Goal: Information Seeking & Learning: Learn about a topic

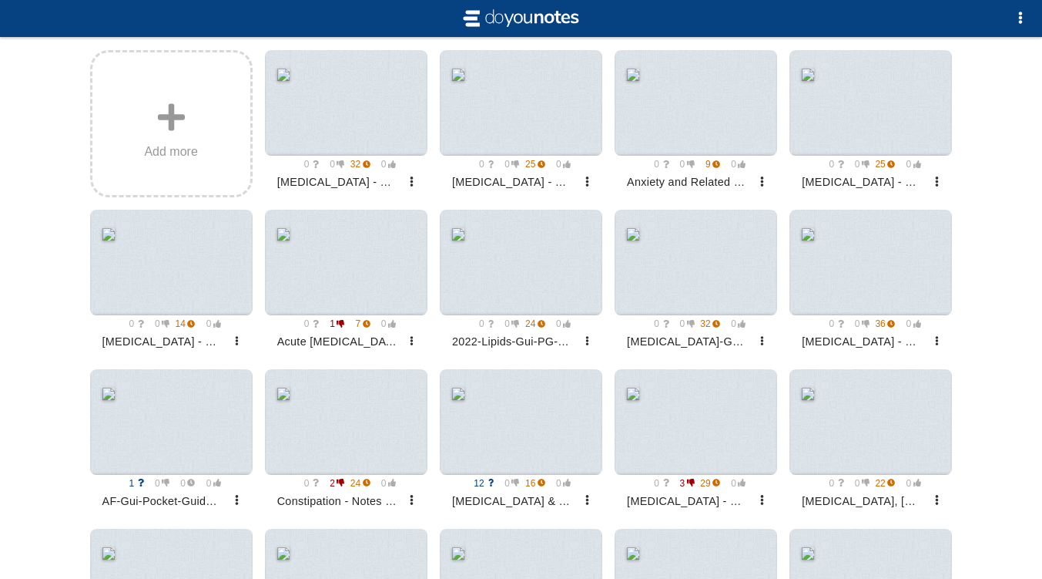
scroll to position [230, 0]
click at [891, 122] on div at bounding box center [871, 102] width 163 height 106
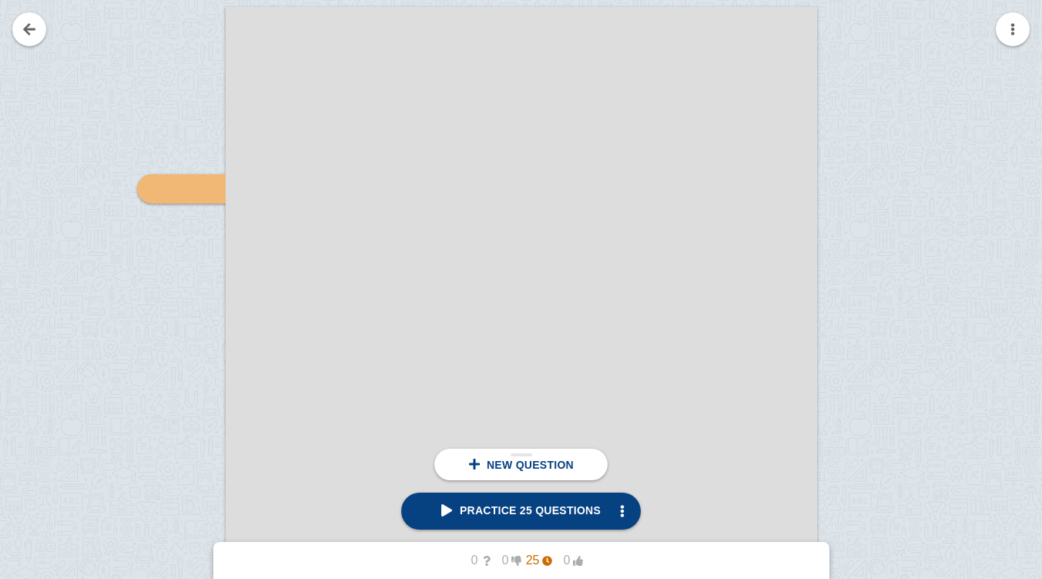
scroll to position [1942, 0]
click at [538, 515] on span "Practice 25 questions" at bounding box center [520, 510] width 159 height 12
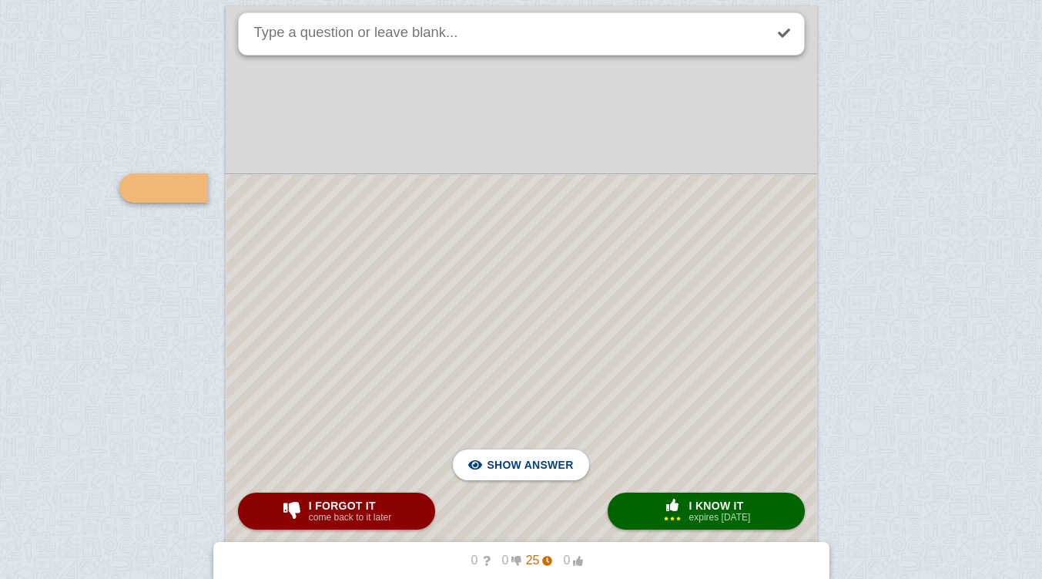
scroll to position [1924, 0]
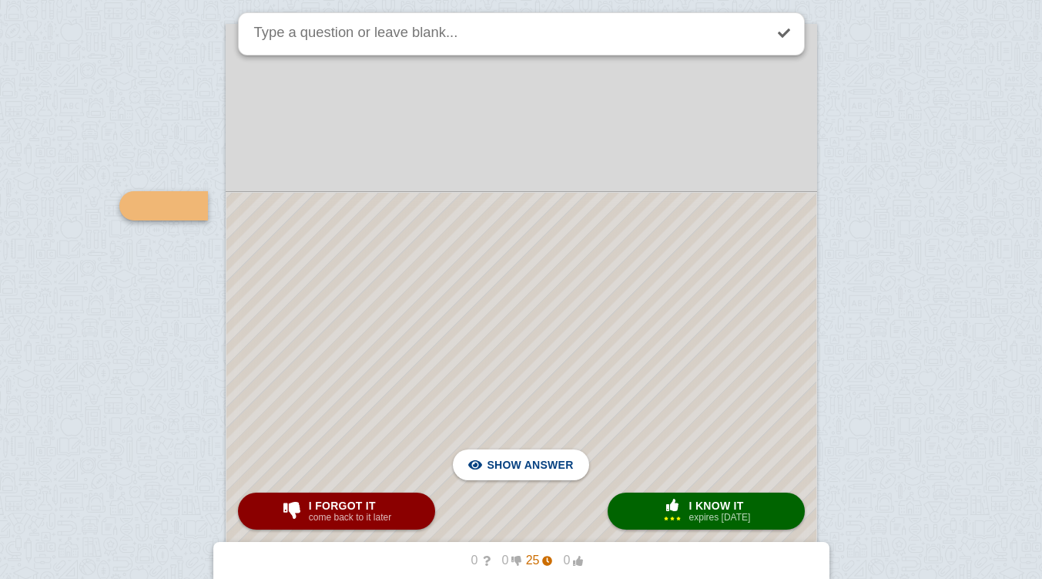
click at [635, 377] on div at bounding box center [521, 496] width 590 height 607
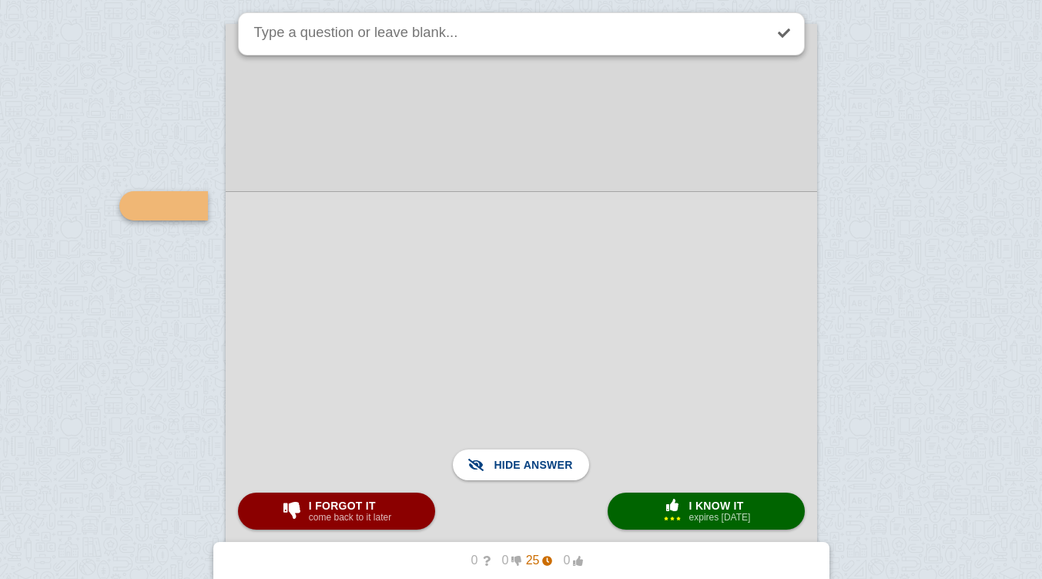
click at [663, 508] on span "button" at bounding box center [672, 504] width 25 height 12
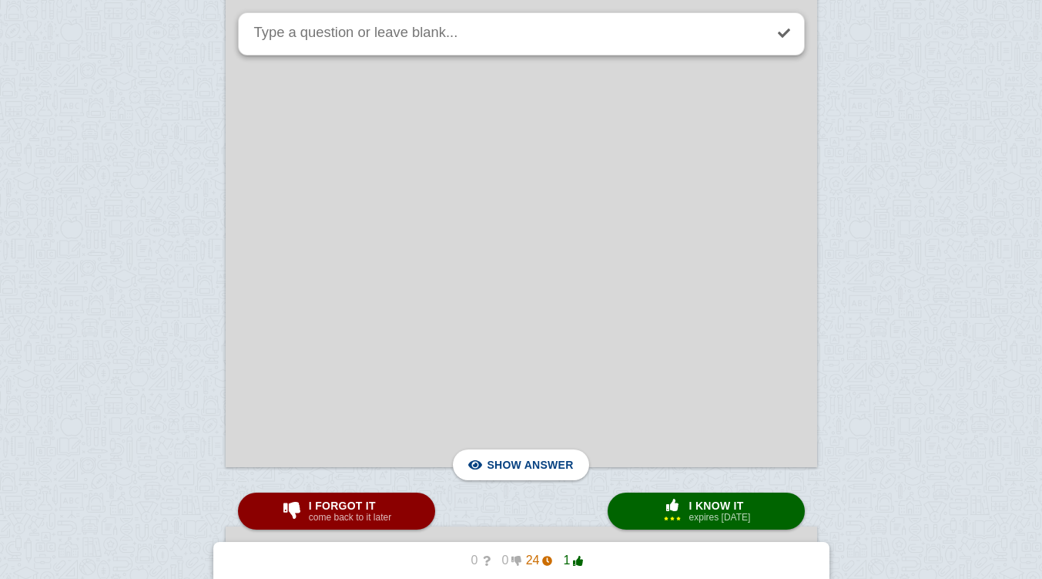
scroll to position [2257, 0]
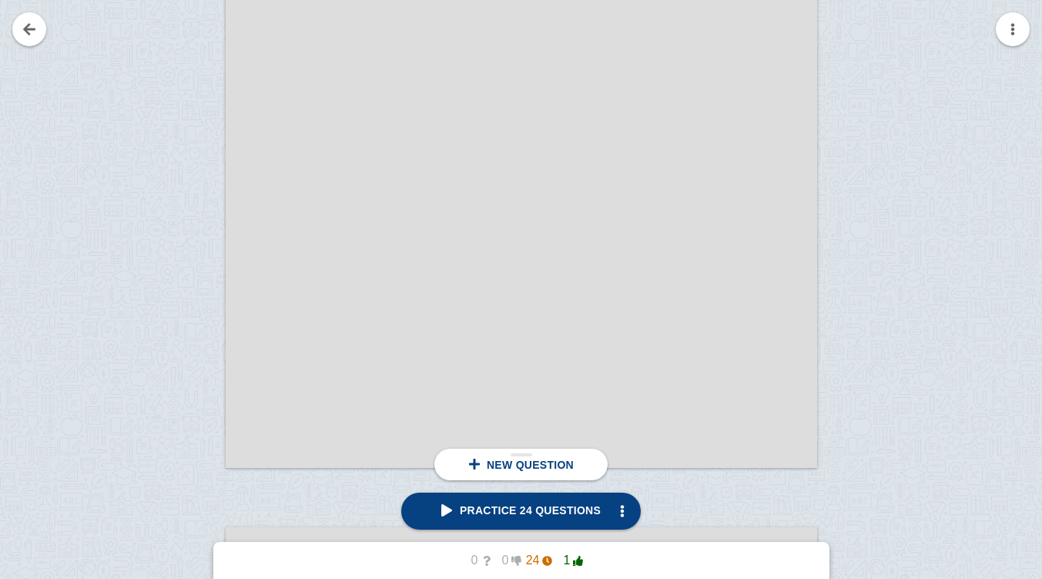
click at [190, 180] on div at bounding box center [173, 79] width 103 height 777
click at [567, 507] on span "Practice 24 questions" at bounding box center [520, 510] width 159 height 12
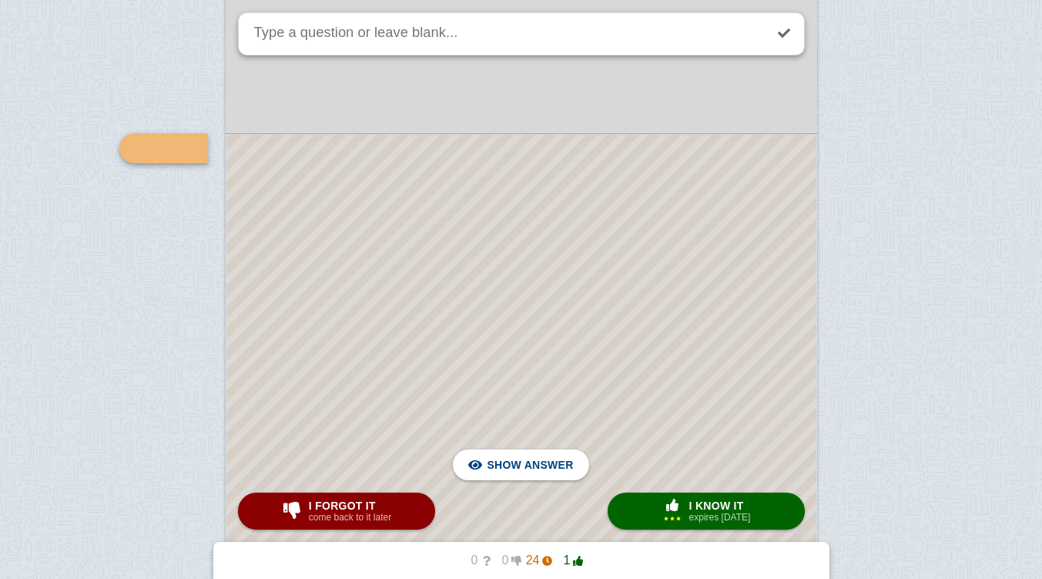
scroll to position [2794, 0]
click at [524, 252] on div at bounding box center [521, 452] width 590 height 628
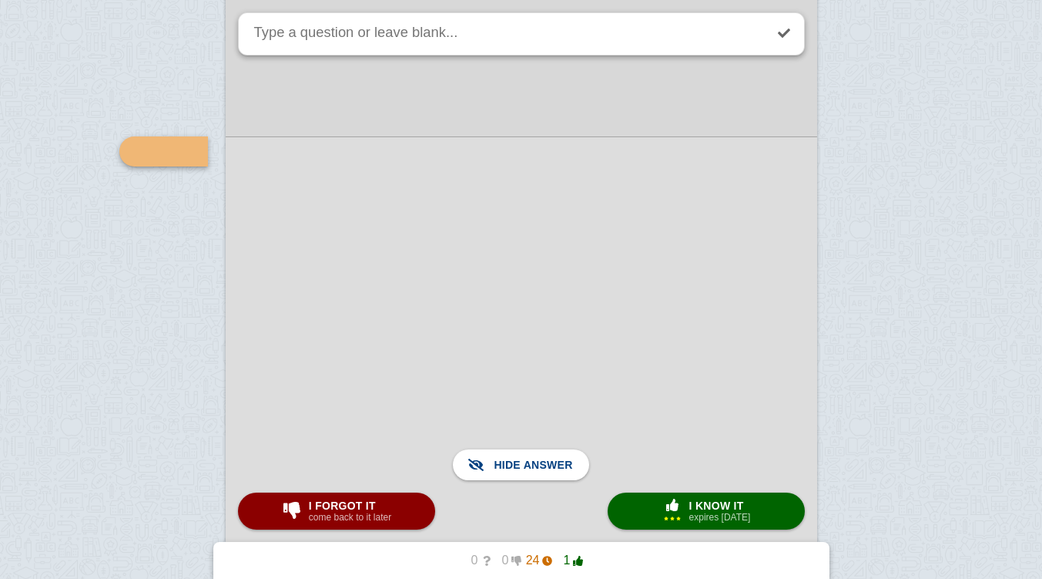
click at [495, 270] on div at bounding box center [522, 451] width 592 height 630
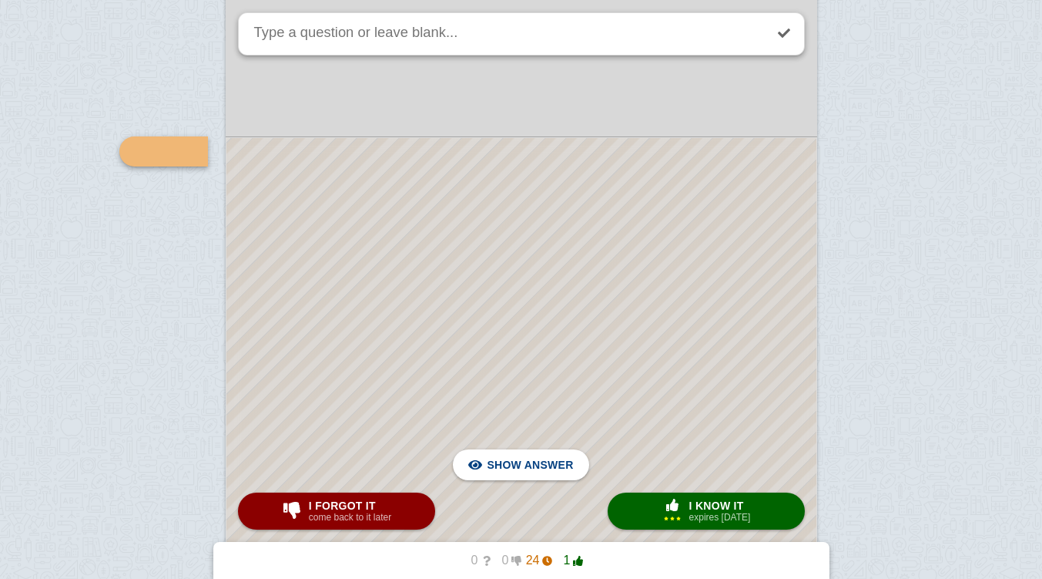
click at [474, 276] on div at bounding box center [521, 452] width 590 height 628
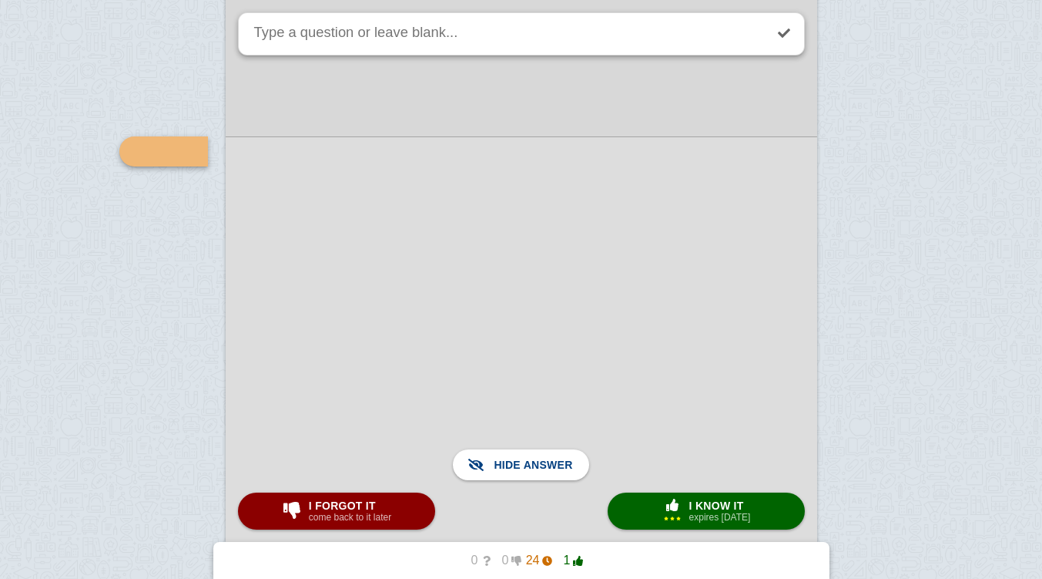
click at [682, 506] on span "button" at bounding box center [672, 504] width 25 height 12
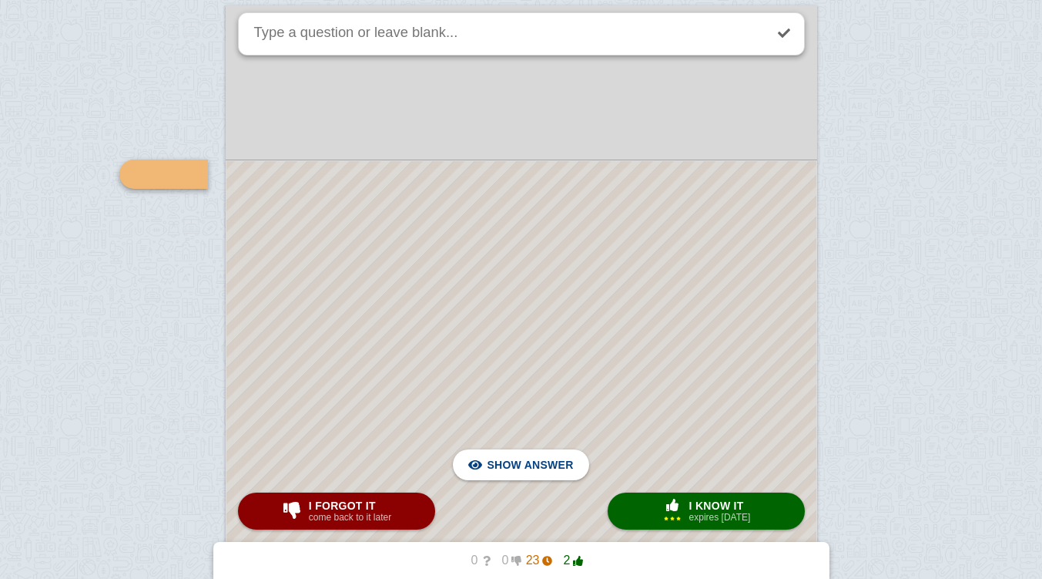
scroll to position [3612, 0]
click at [616, 225] on div at bounding box center [521, 474] width 590 height 620
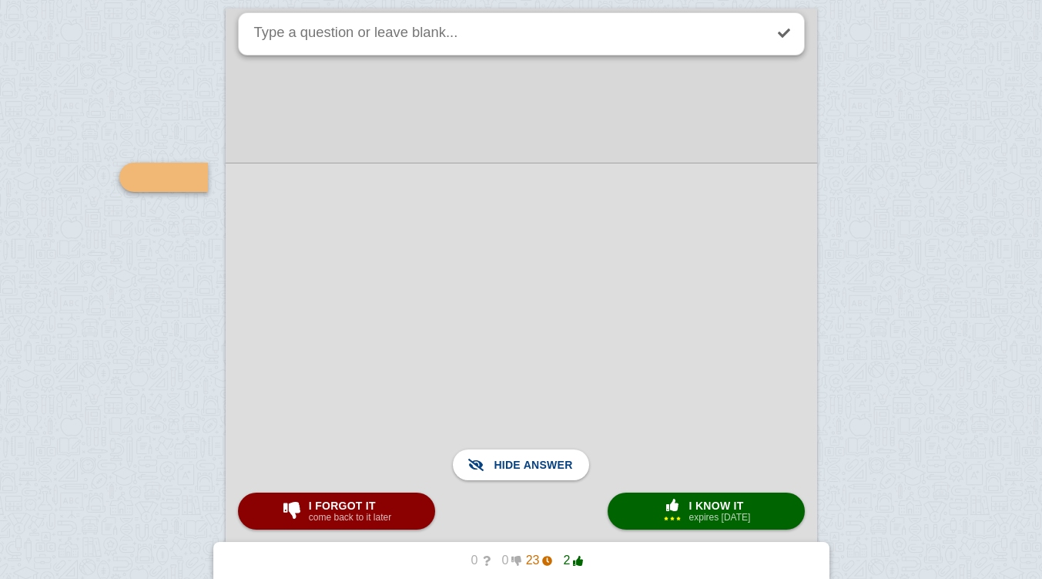
click at [708, 509] on span "I know it" at bounding box center [720, 505] width 62 height 12
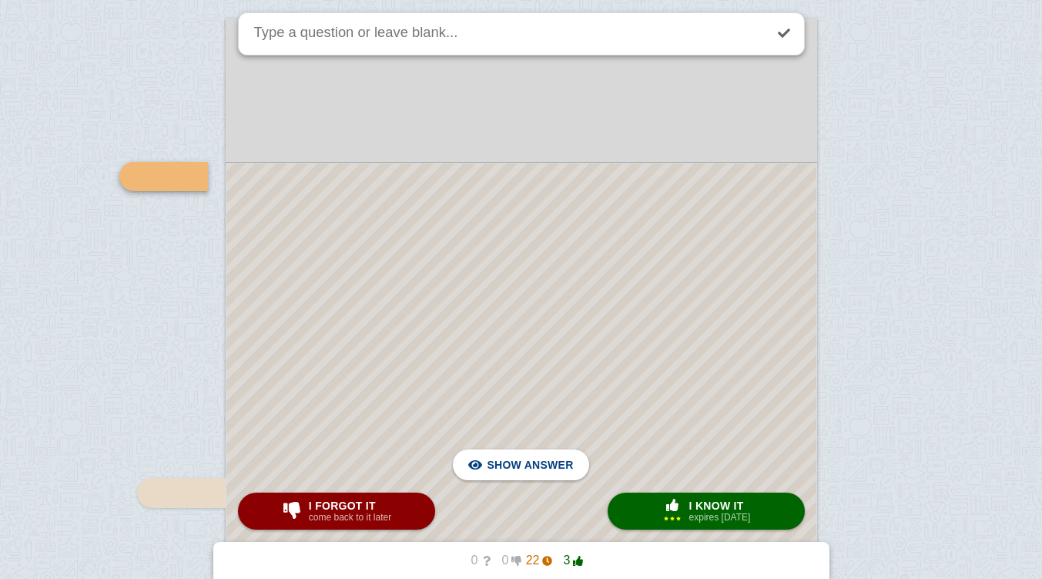
scroll to position [4442, 0]
click at [494, 322] on div at bounding box center [521, 474] width 590 height 631
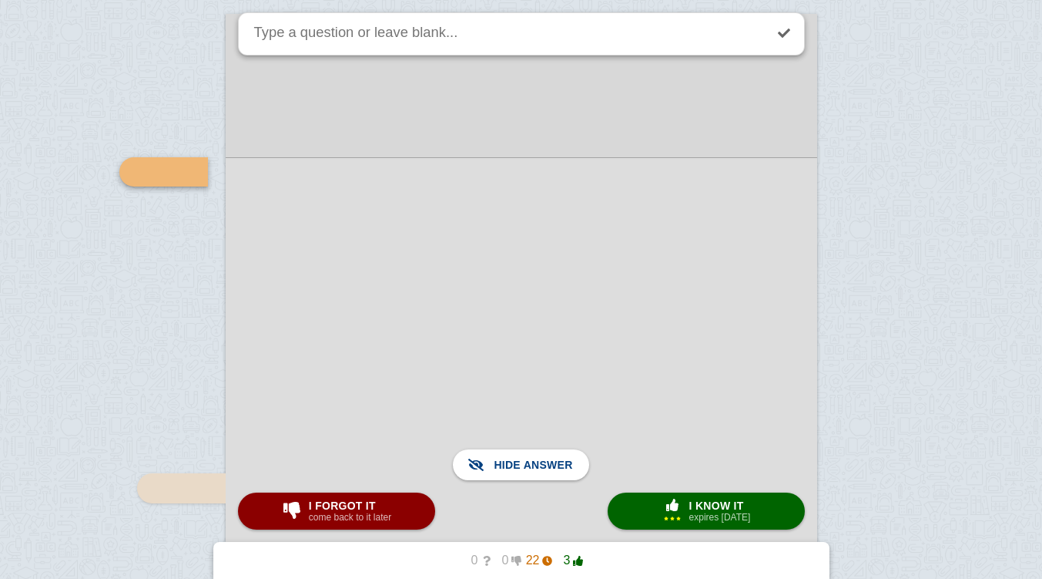
click at [694, 504] on span "I know it" at bounding box center [720, 505] width 62 height 12
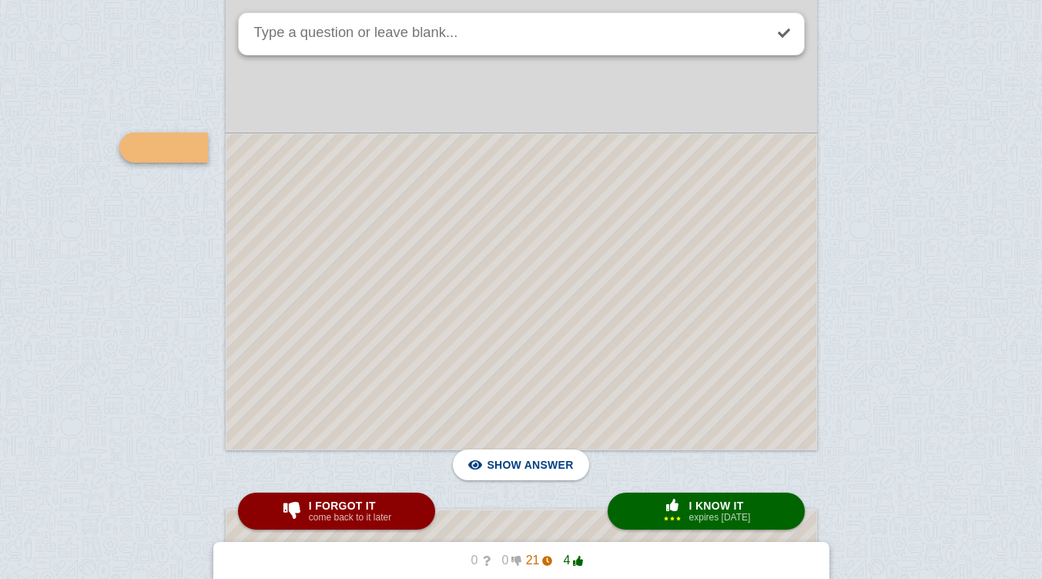
scroll to position [4781, 0]
click at [496, 301] on div at bounding box center [521, 293] width 590 height 315
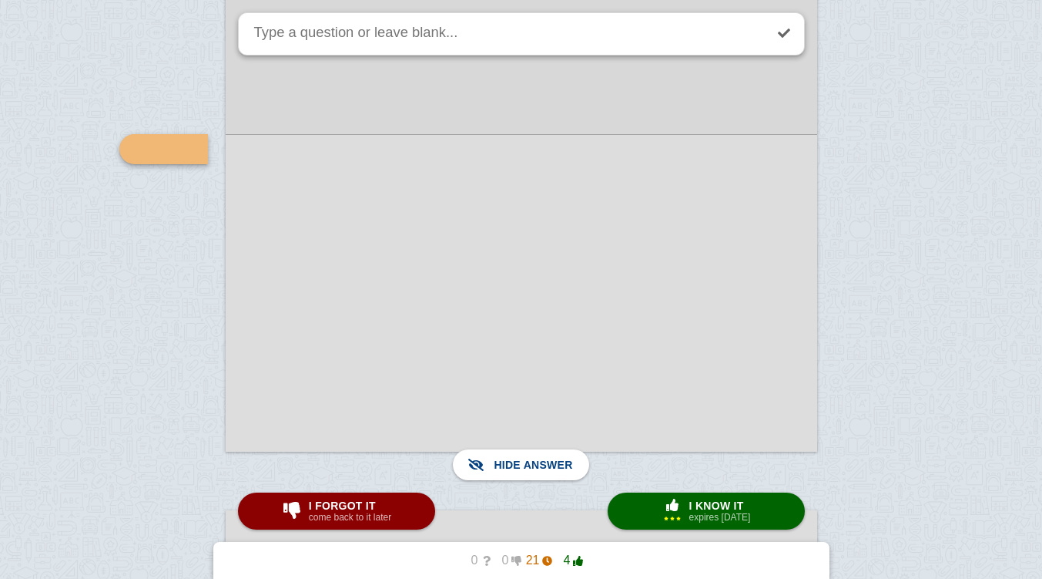
click at [676, 510] on span "button" at bounding box center [672, 504] width 25 height 12
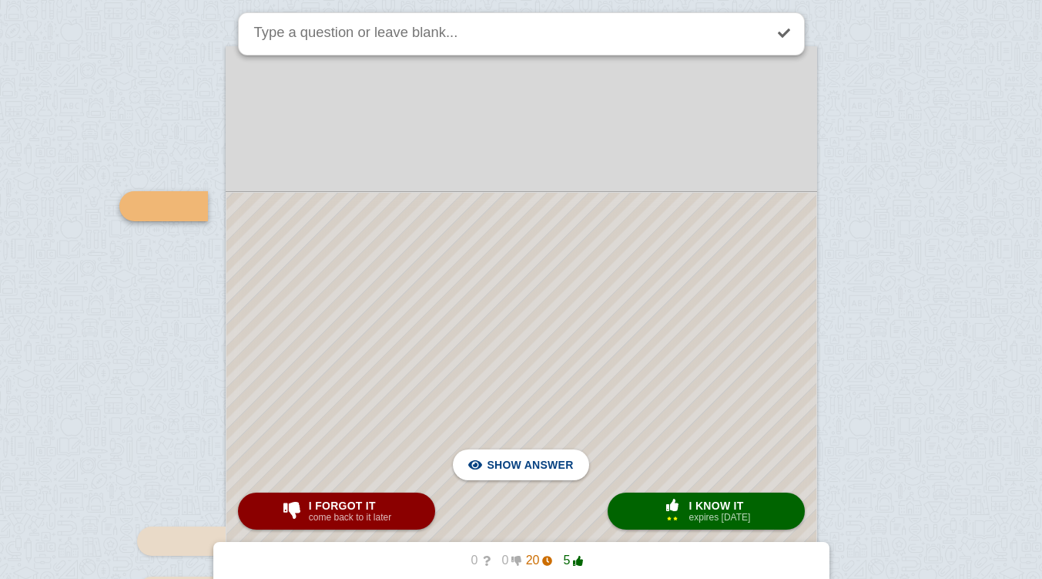
click at [575, 304] on div at bounding box center [521, 507] width 590 height 629
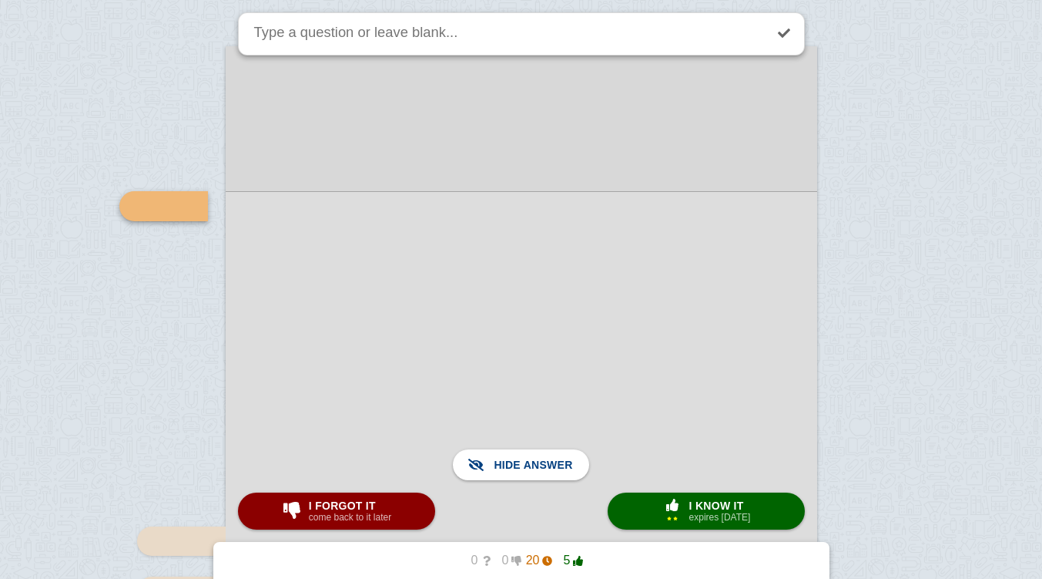
click at [595, 308] on div at bounding box center [522, 507] width 592 height 632
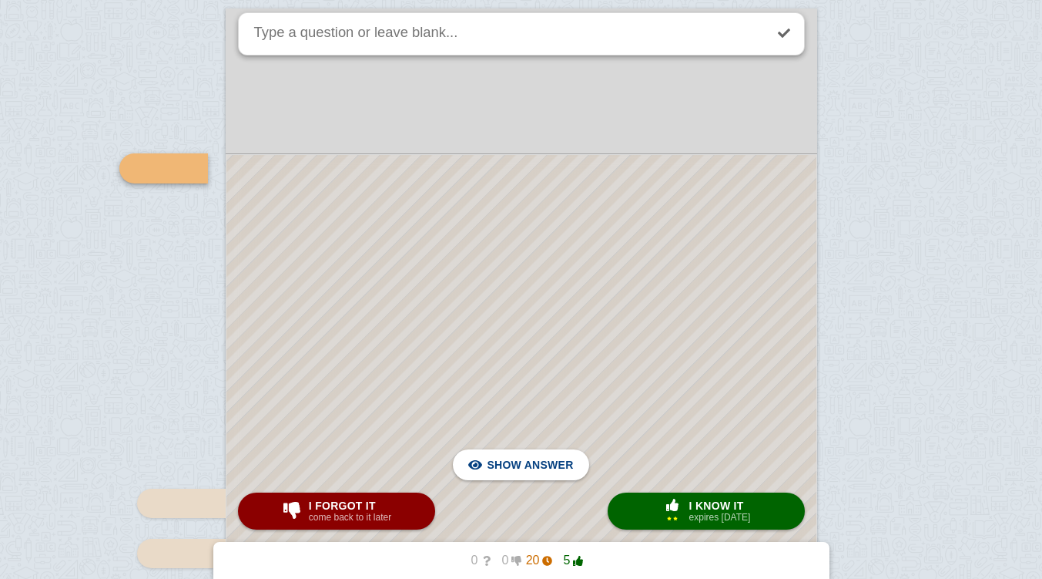
scroll to position [5282, 0]
click at [485, 253] on div at bounding box center [521, 470] width 590 height 629
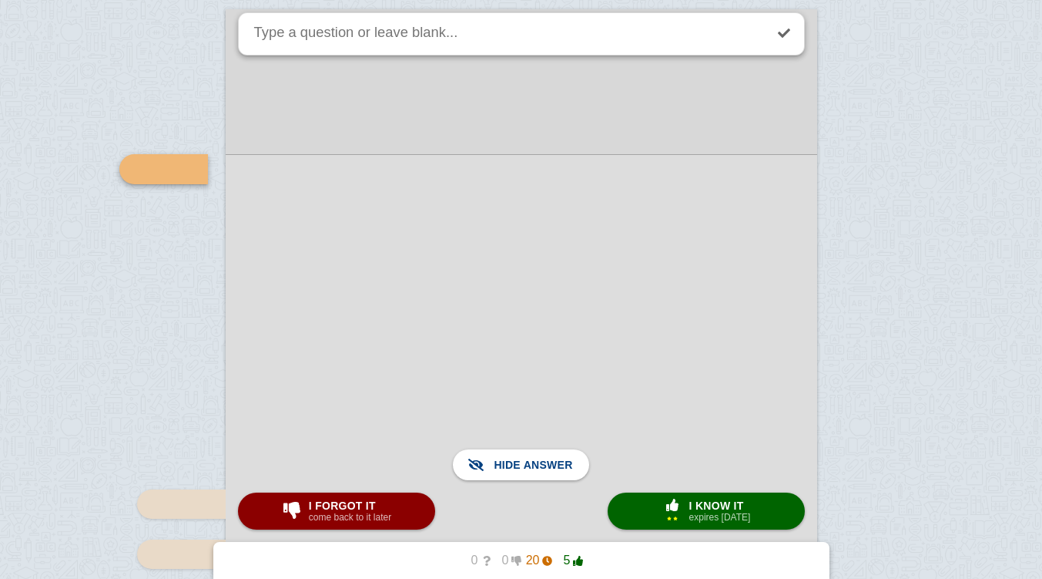
click at [692, 502] on span "I know it" at bounding box center [720, 505] width 62 height 12
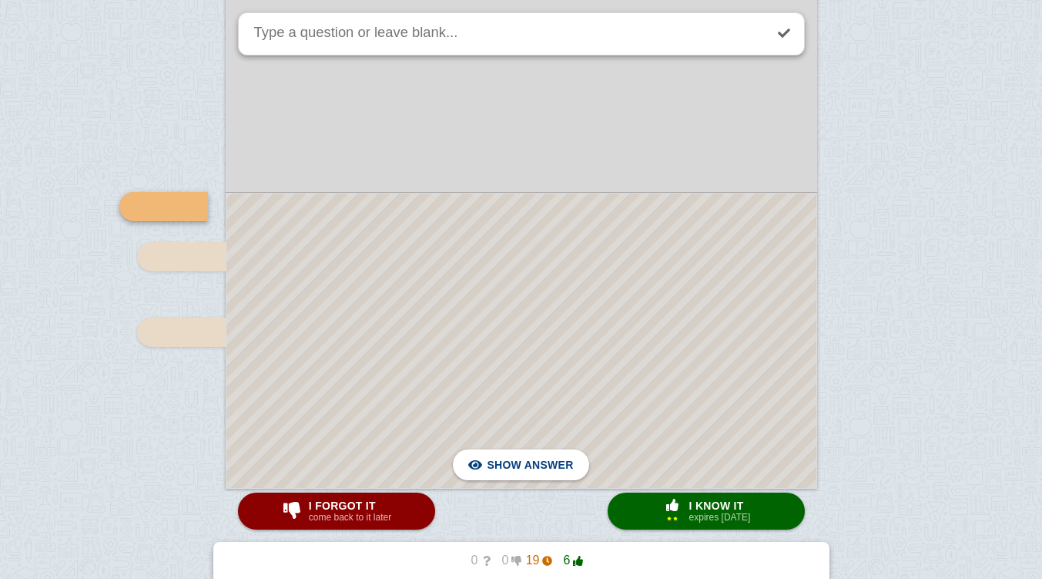
click at [477, 218] on div at bounding box center [521, 340] width 590 height 294
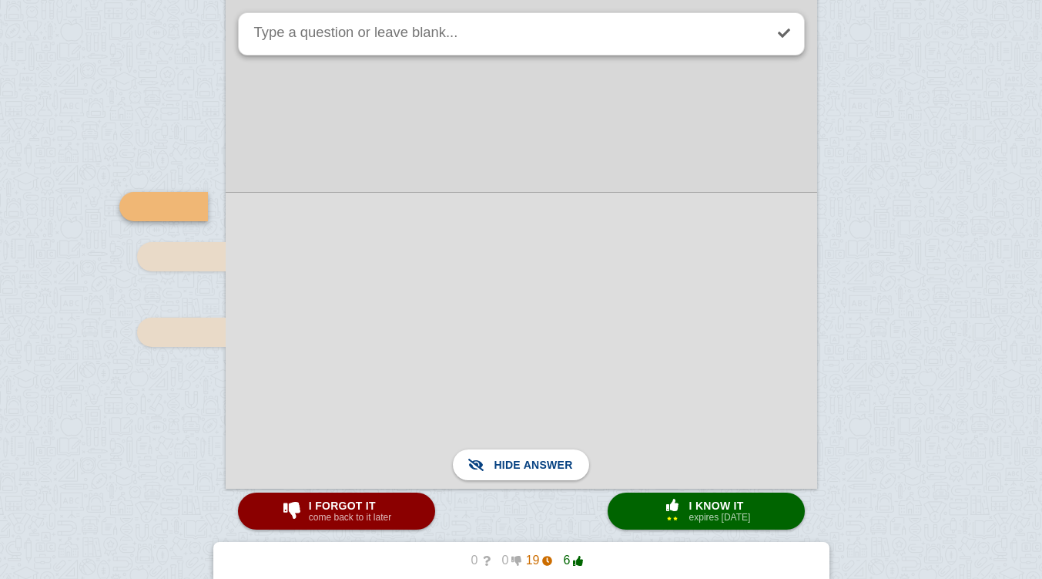
click at [698, 507] on span "I know it" at bounding box center [720, 505] width 62 height 12
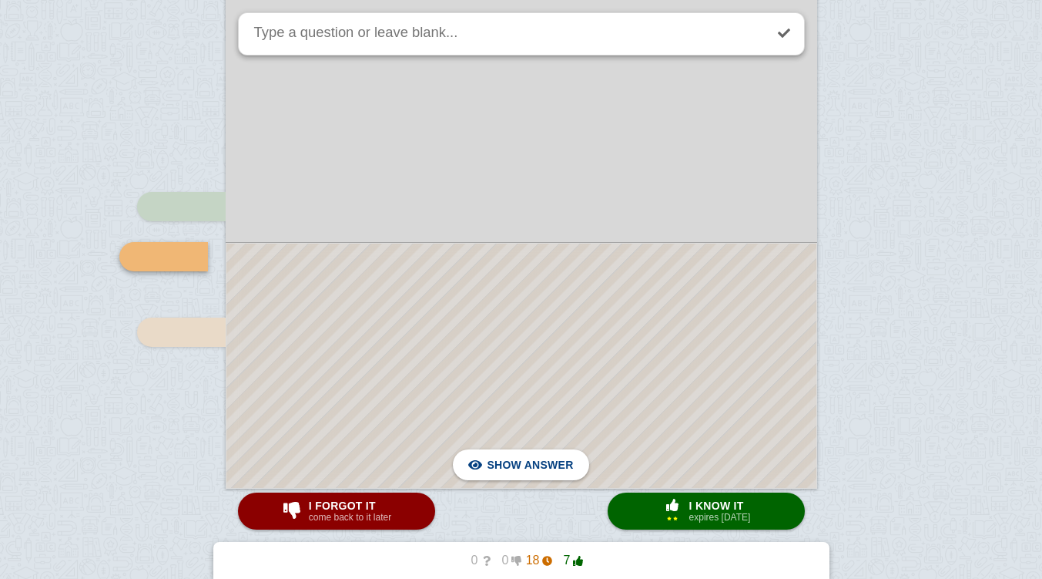
scroll to position [5630, 0]
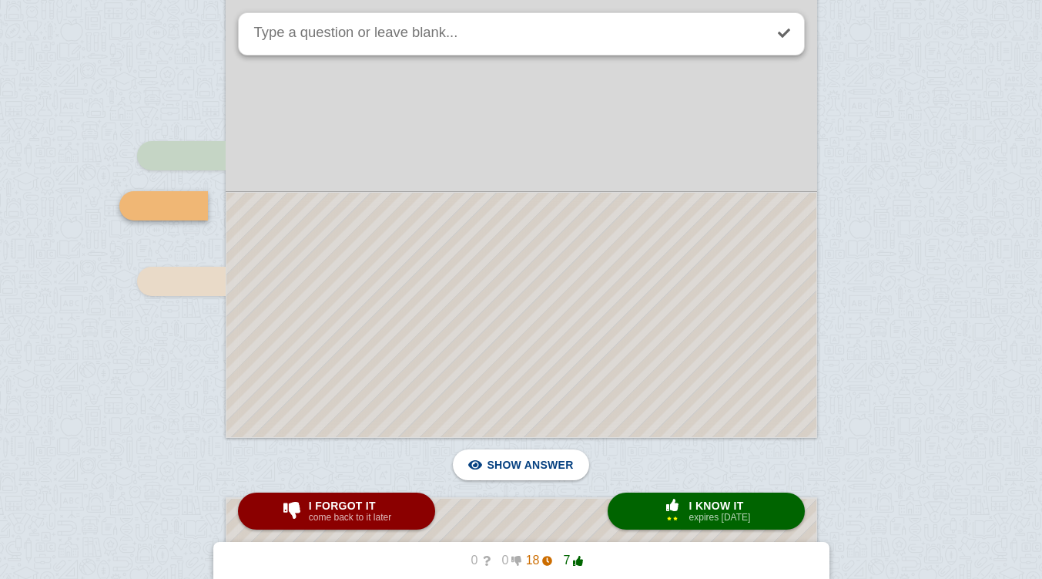
click at [374, 217] on div at bounding box center [521, 315] width 590 height 244
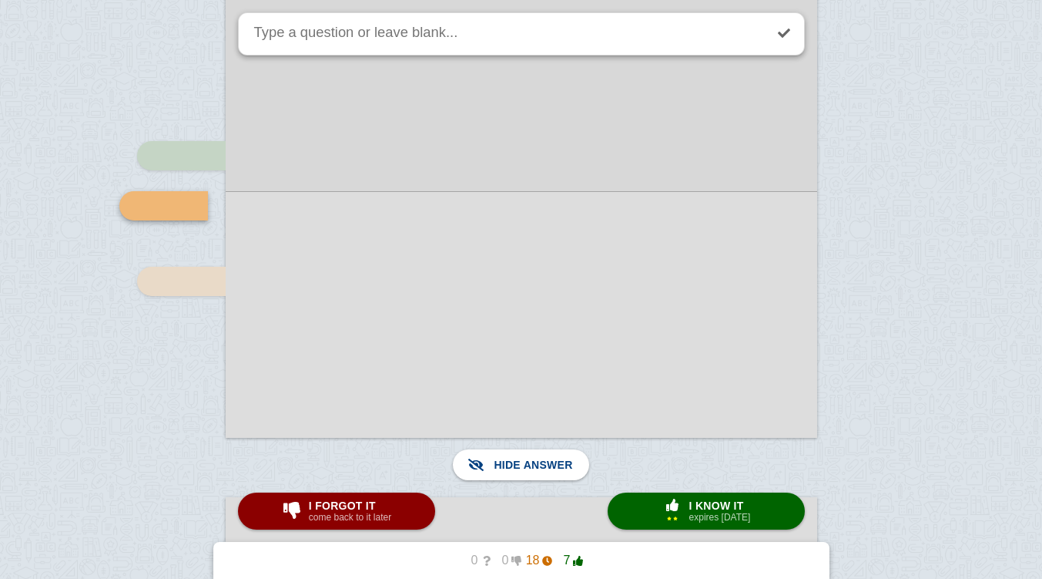
click at [701, 514] on small "expires [DATE]" at bounding box center [720, 517] width 62 height 11
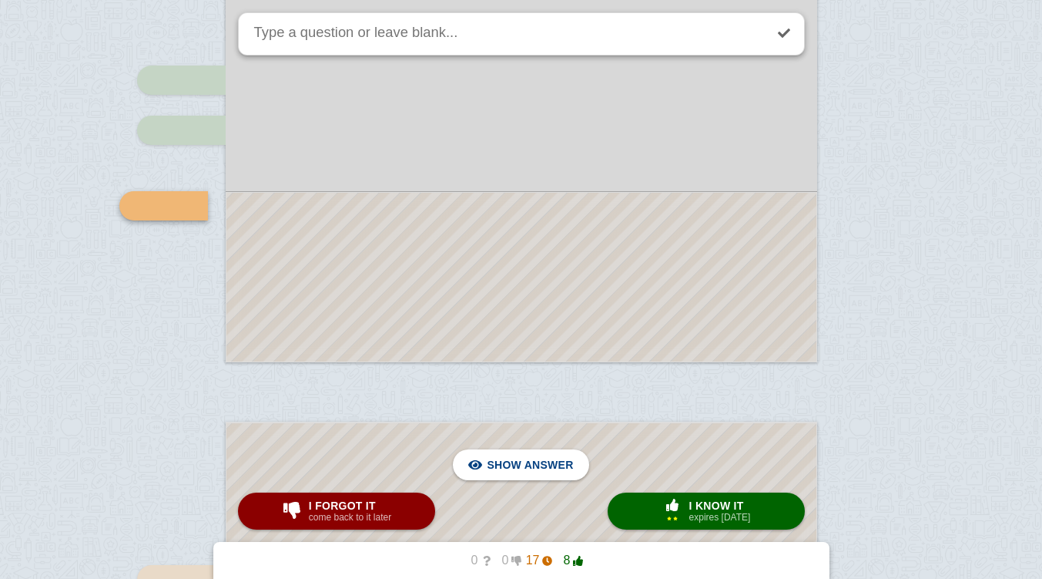
click at [394, 252] on div at bounding box center [521, 277] width 590 height 169
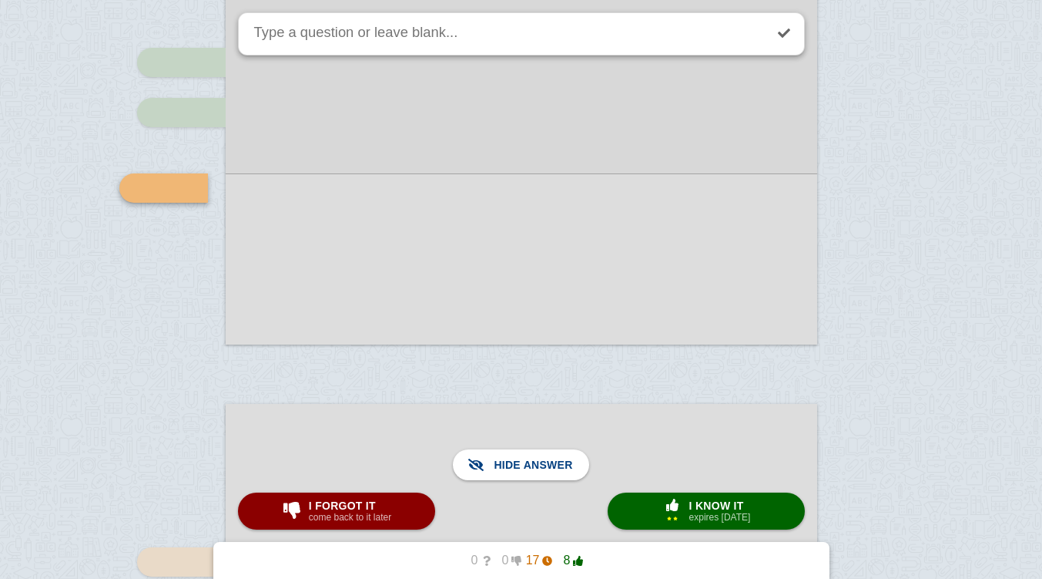
scroll to position [5722, 0]
click at [705, 511] on span "I know it" at bounding box center [720, 505] width 62 height 12
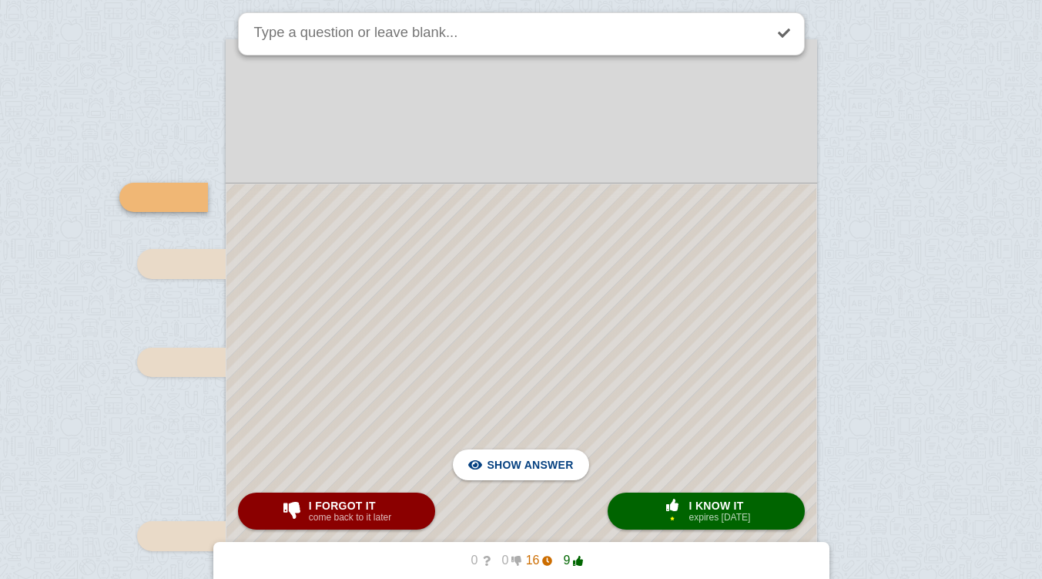
scroll to position [6087, 0]
click at [384, 213] on div at bounding box center [521, 500] width 590 height 631
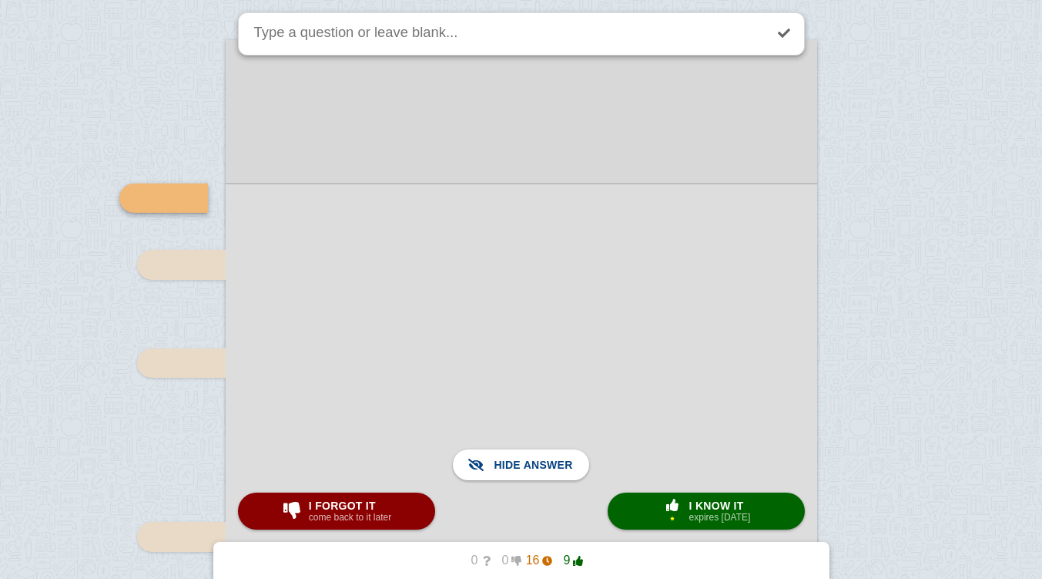
click at [700, 512] on small "expires [DATE]" at bounding box center [720, 517] width 62 height 11
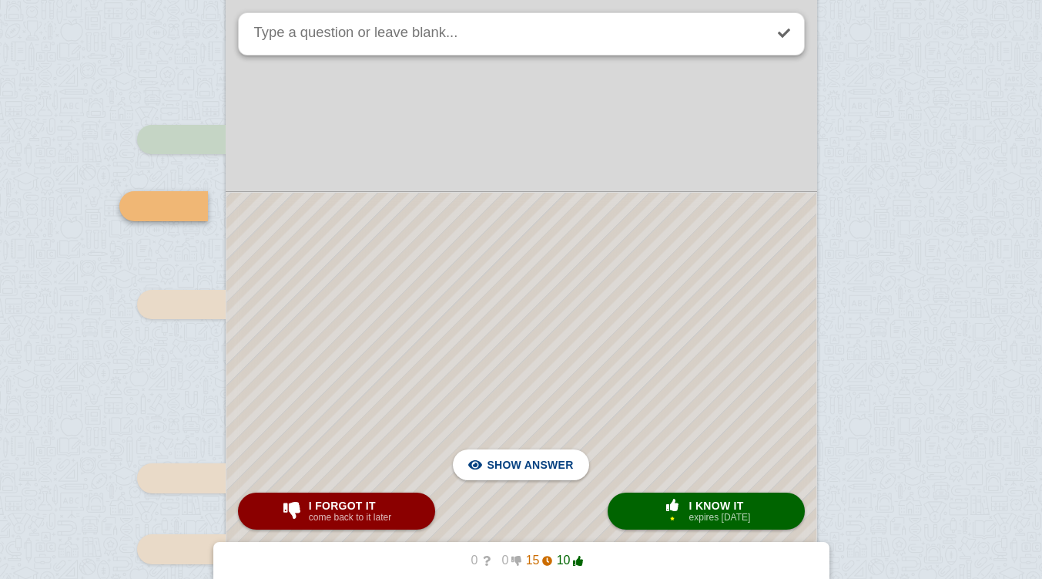
click at [689, 516] on small "expires [DATE]" at bounding box center [720, 517] width 62 height 11
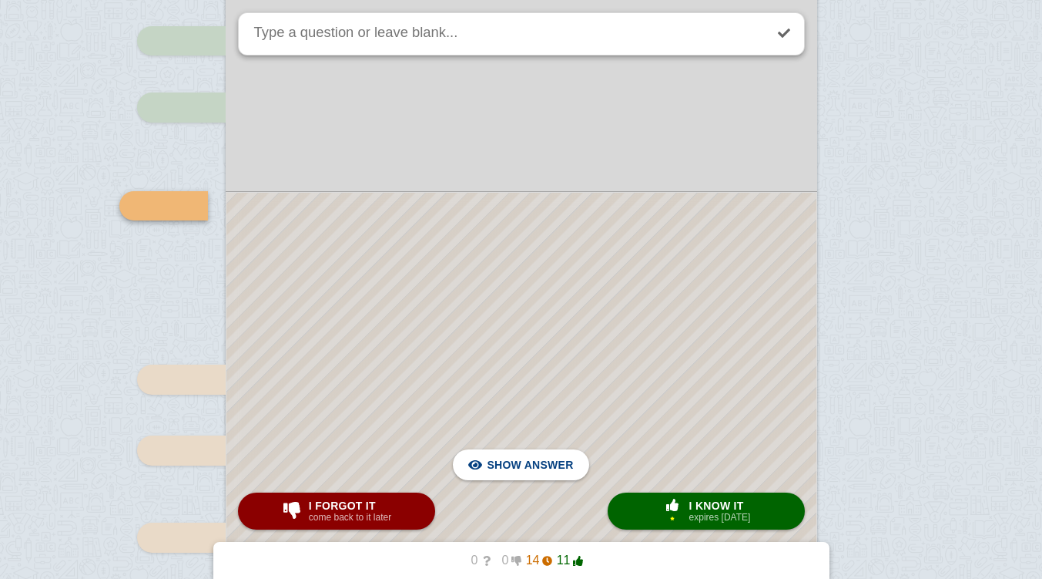
click at [685, 515] on div "× 1" at bounding box center [673, 510] width 28 height 25
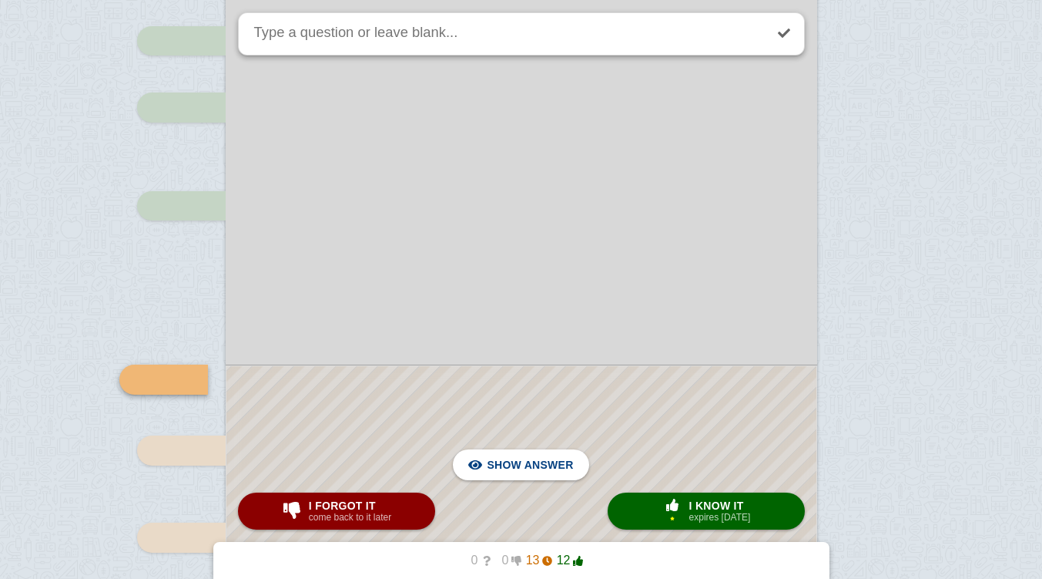
scroll to position [6417, 0]
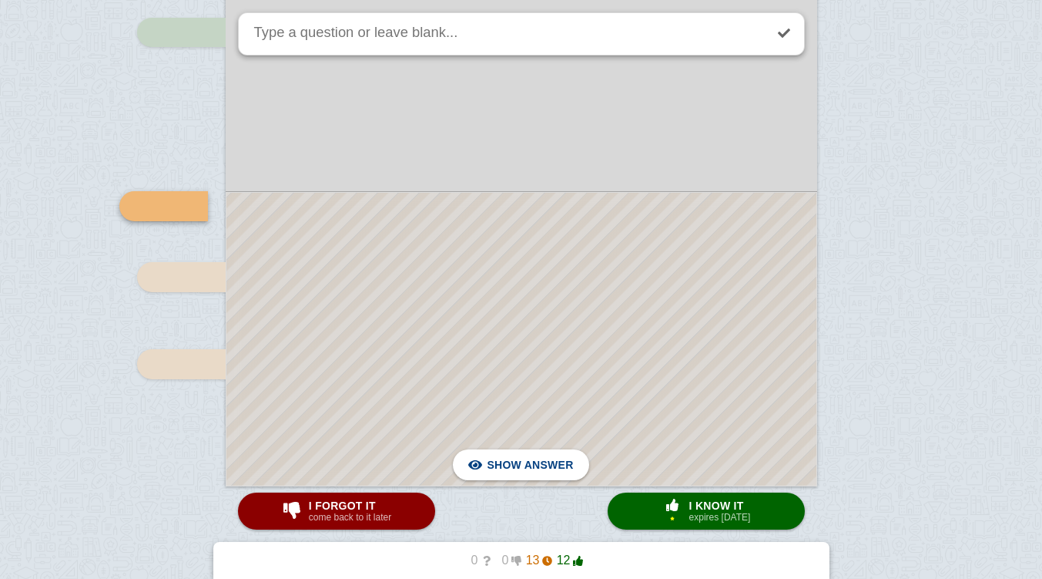
click at [593, 253] on div at bounding box center [521, 339] width 590 height 293
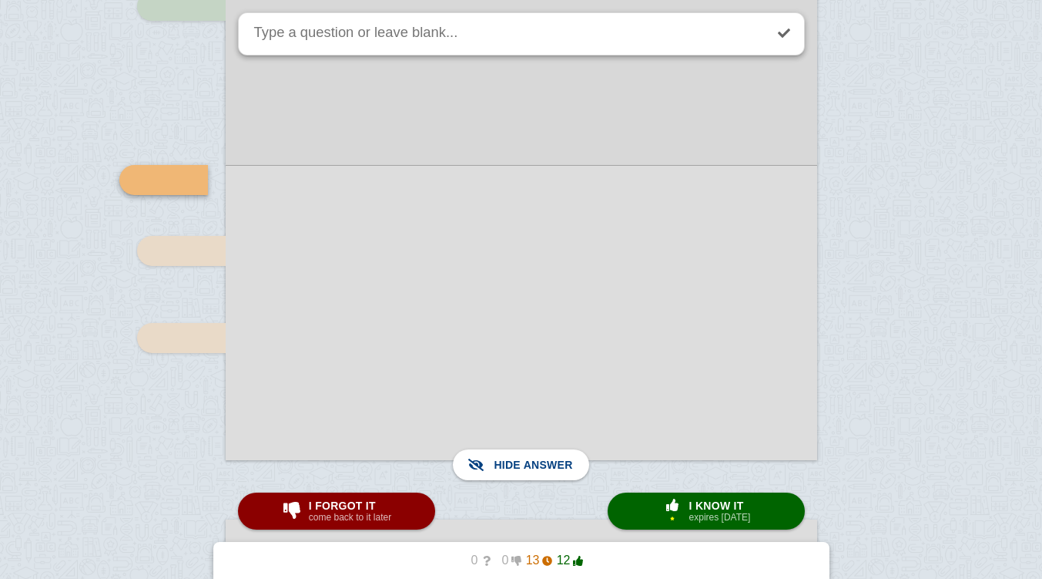
scroll to position [6470, 0]
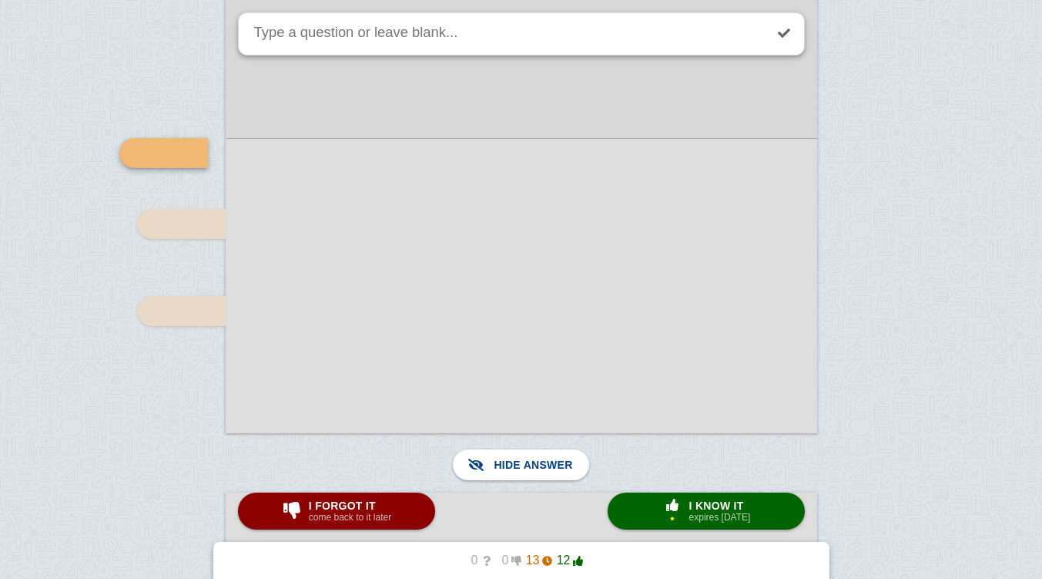
click at [678, 503] on span "button" at bounding box center [672, 504] width 25 height 12
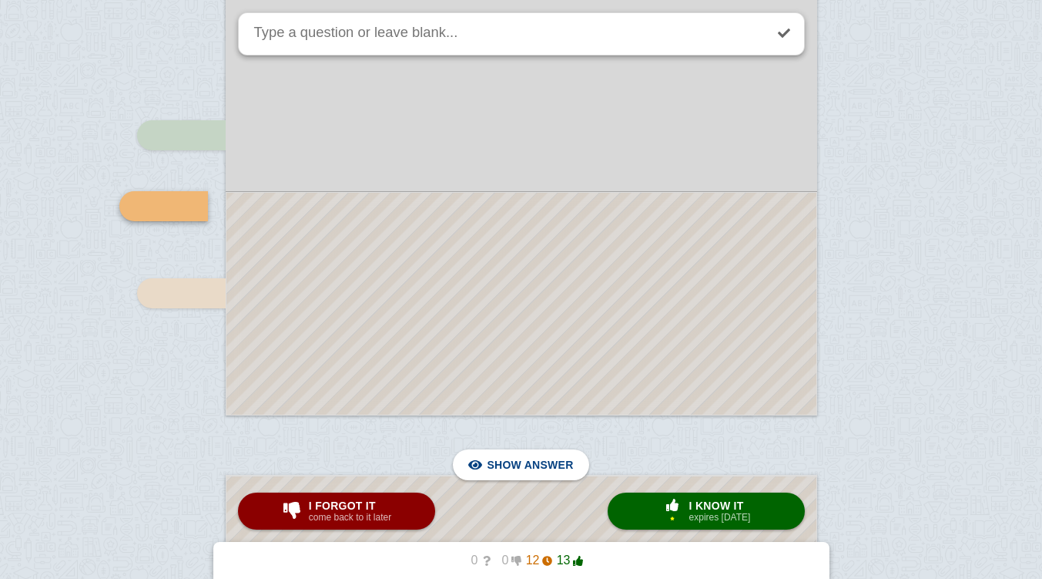
click at [679, 508] on span "button" at bounding box center [672, 504] width 25 height 12
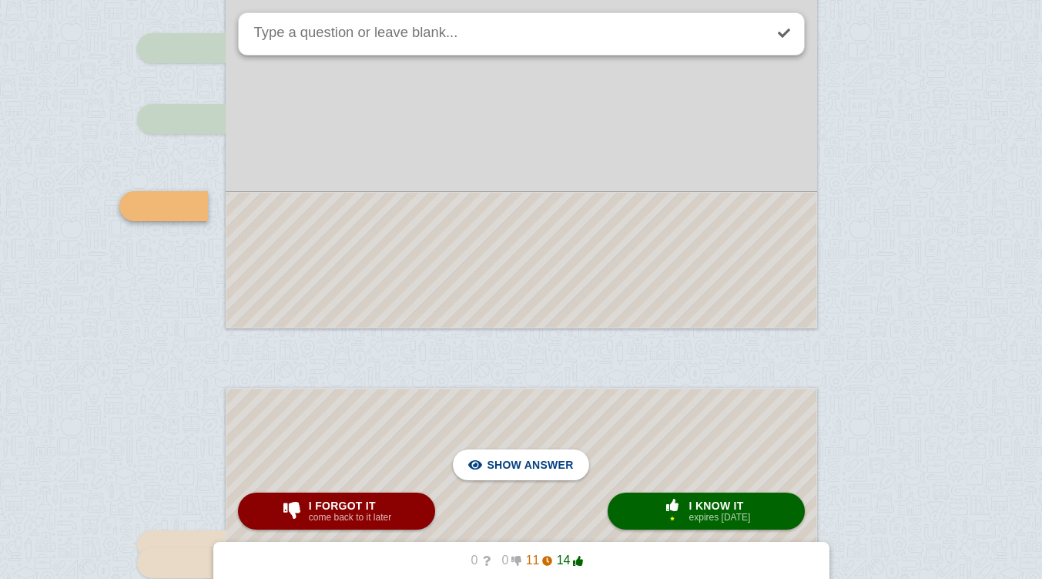
click at [674, 510] on span "button" at bounding box center [672, 504] width 25 height 12
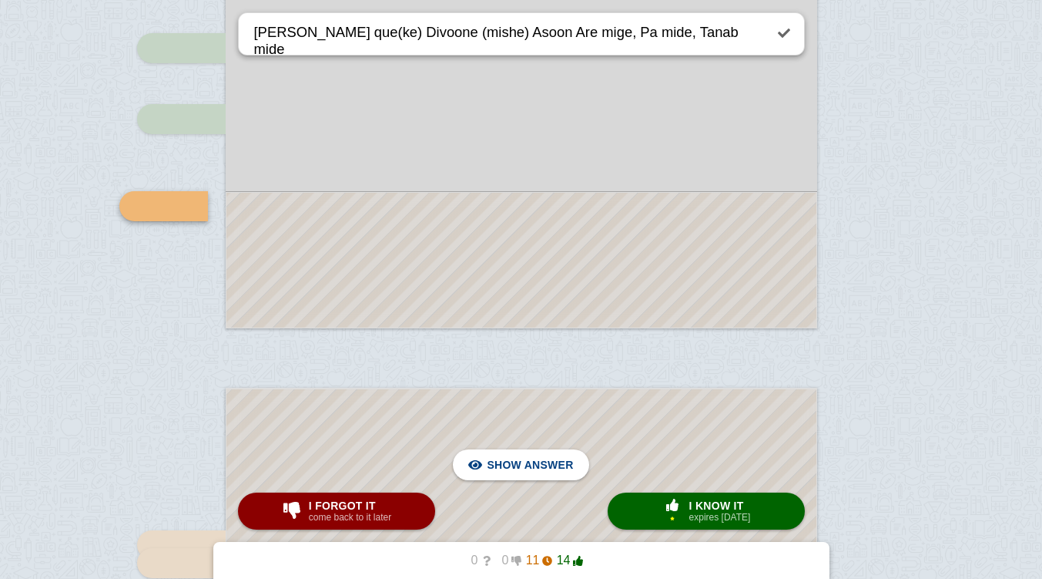
scroll to position [6913, 0]
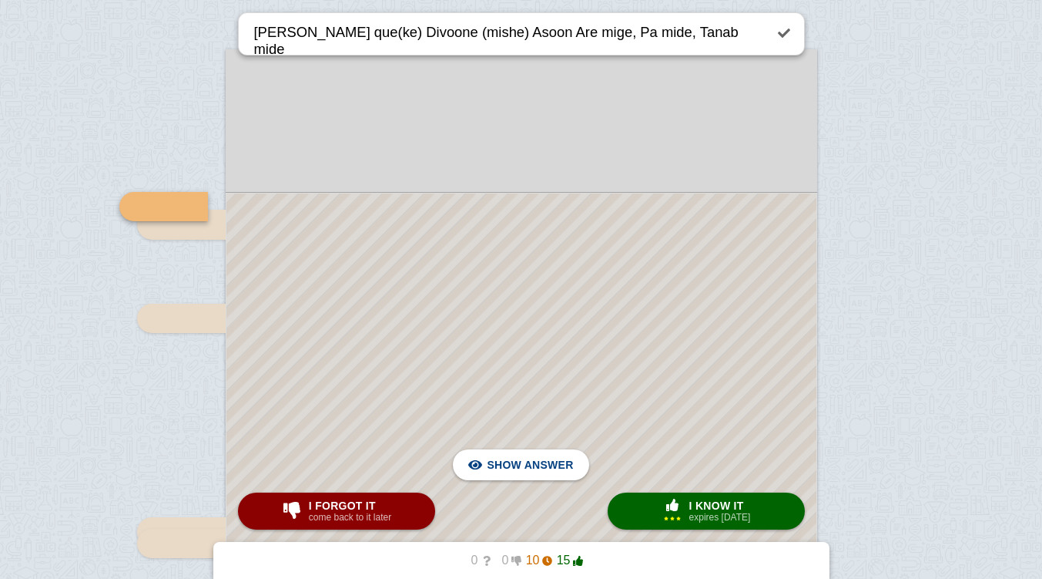
click at [580, 224] on div at bounding box center [521, 509] width 590 height 632
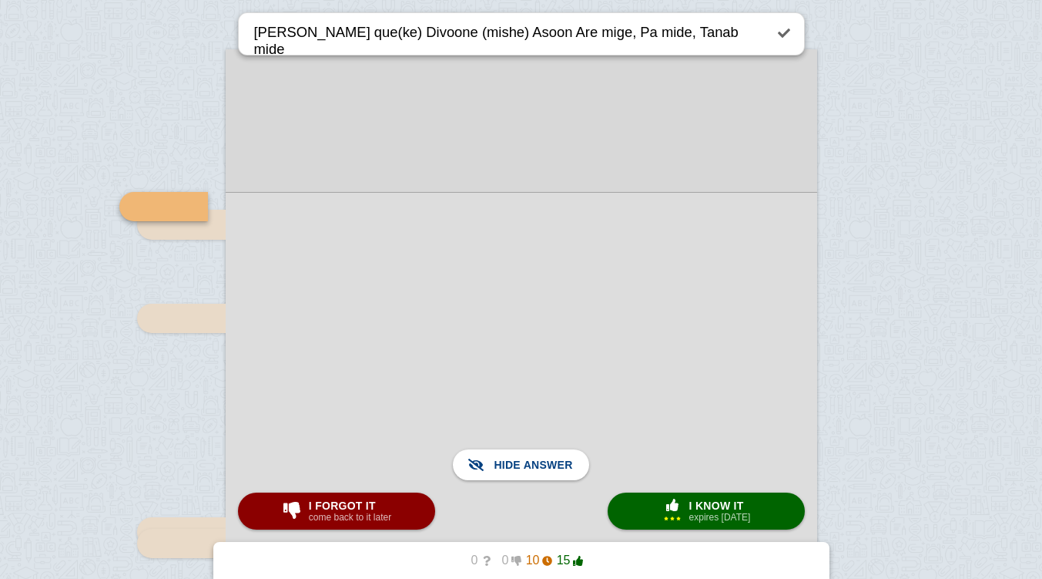
click at [713, 503] on span "I know it" at bounding box center [720, 505] width 62 height 12
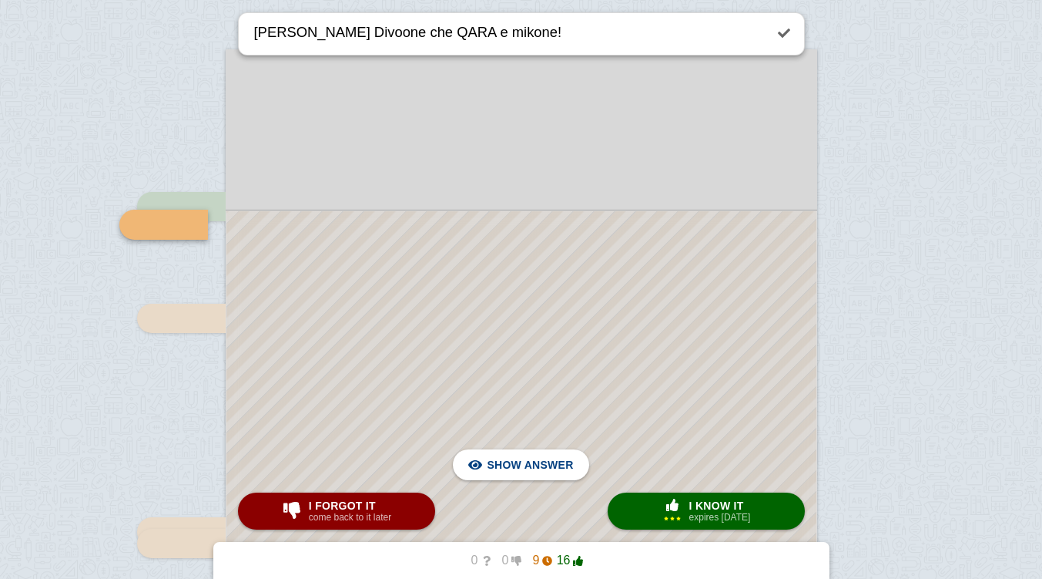
scroll to position [6932, 0]
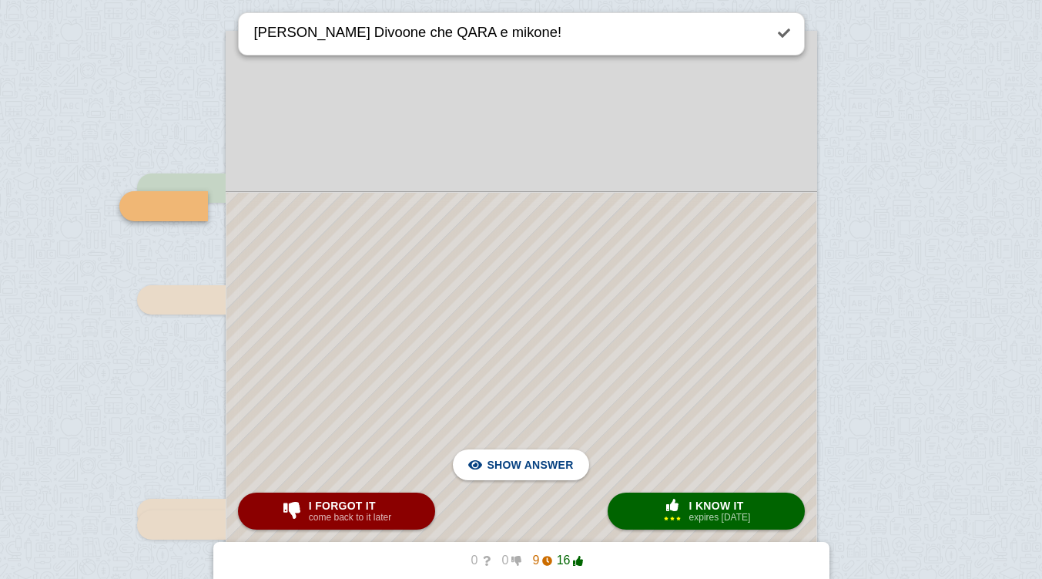
click at [567, 223] on div at bounding box center [521, 500] width 590 height 614
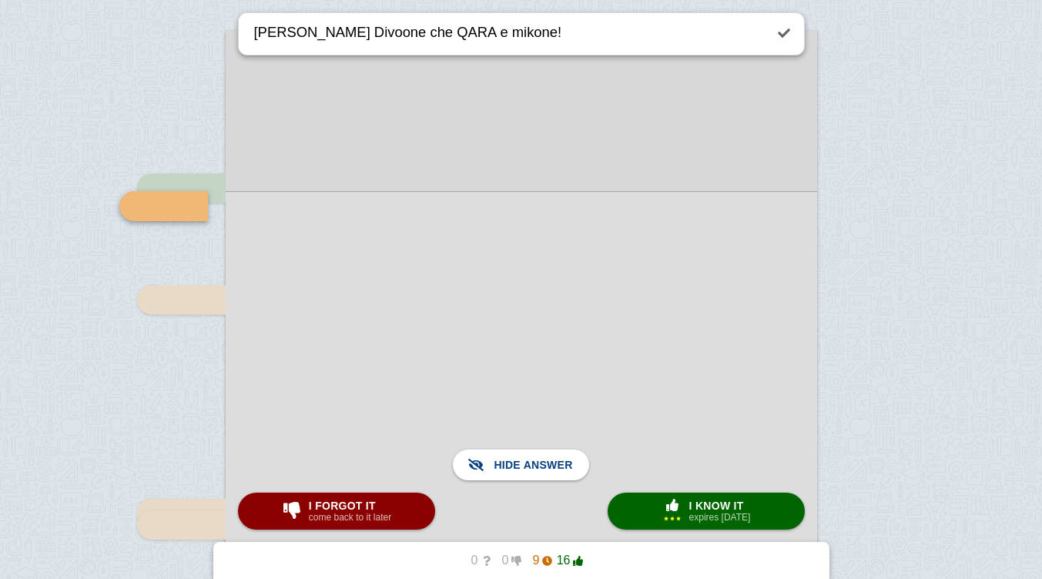
click at [689, 508] on span "I know it" at bounding box center [720, 505] width 62 height 12
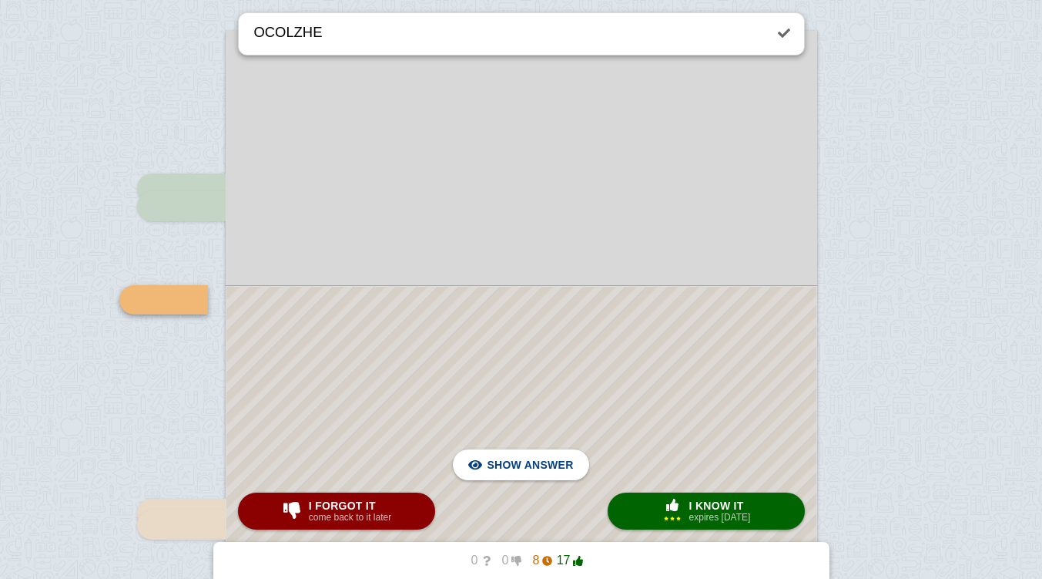
scroll to position [7025, 0]
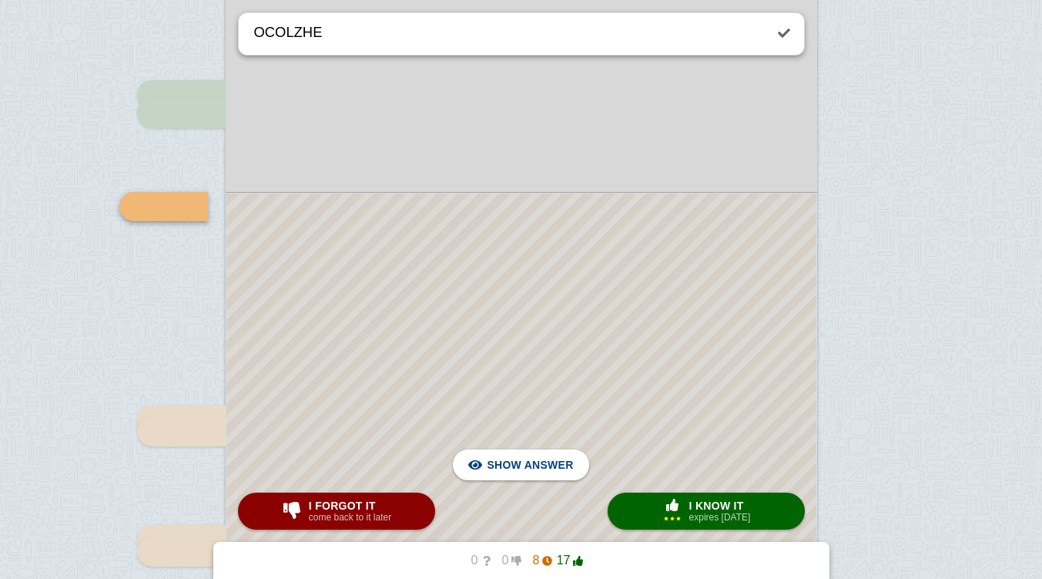
click at [439, 253] on div at bounding box center [521, 453] width 590 height 520
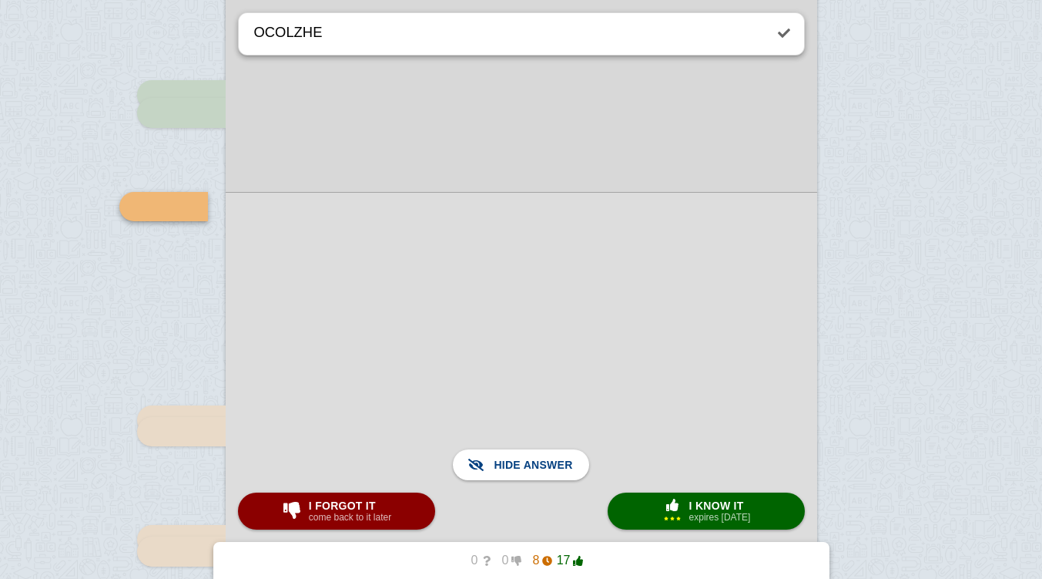
click at [681, 515] on div "× 3" at bounding box center [673, 510] width 28 height 25
type textarea "que(ke)[PERSON_NAME] leilaye divoone va [PERSON_NAME] lambo [PERSON_NAME] va [P…"
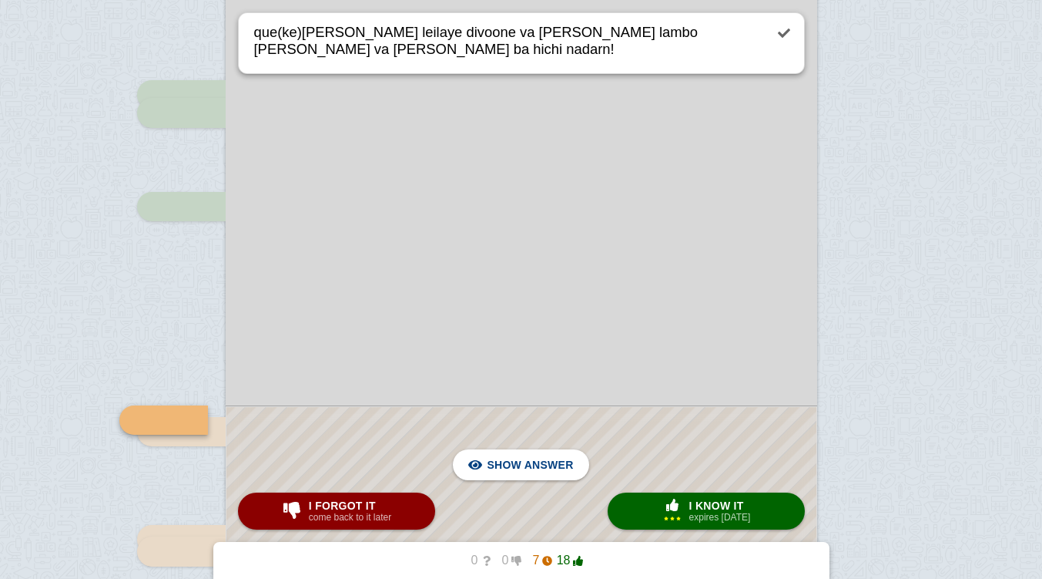
scroll to position [7239, 0]
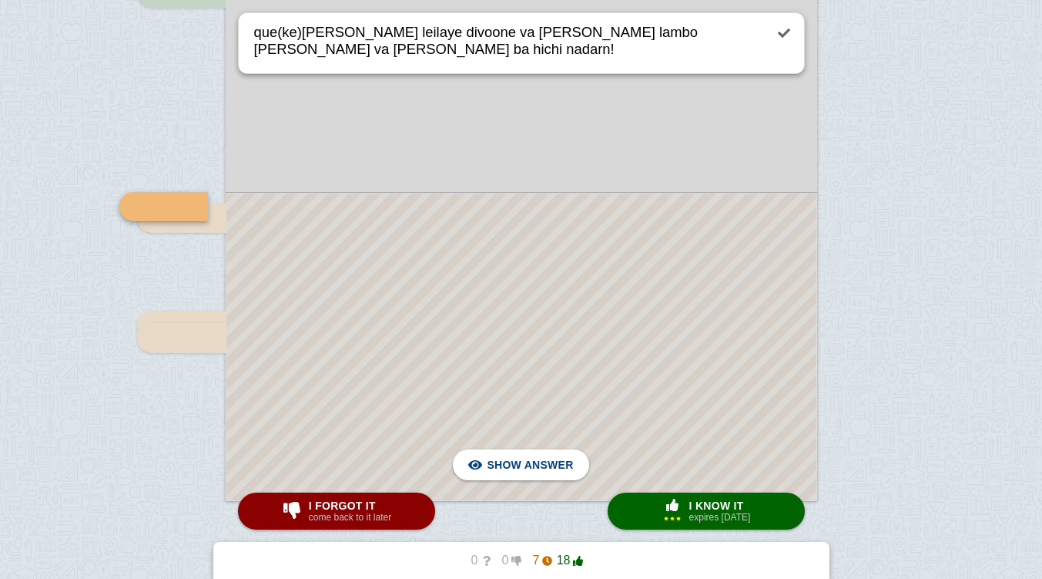
click at [462, 226] on div at bounding box center [521, 346] width 590 height 307
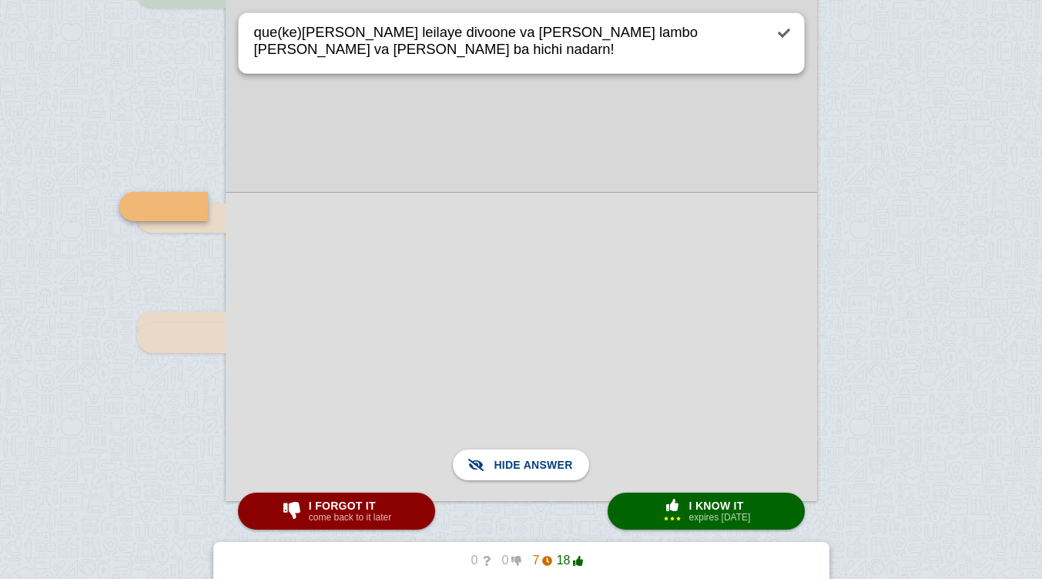
click at [725, 502] on span "I know it" at bounding box center [720, 505] width 62 height 12
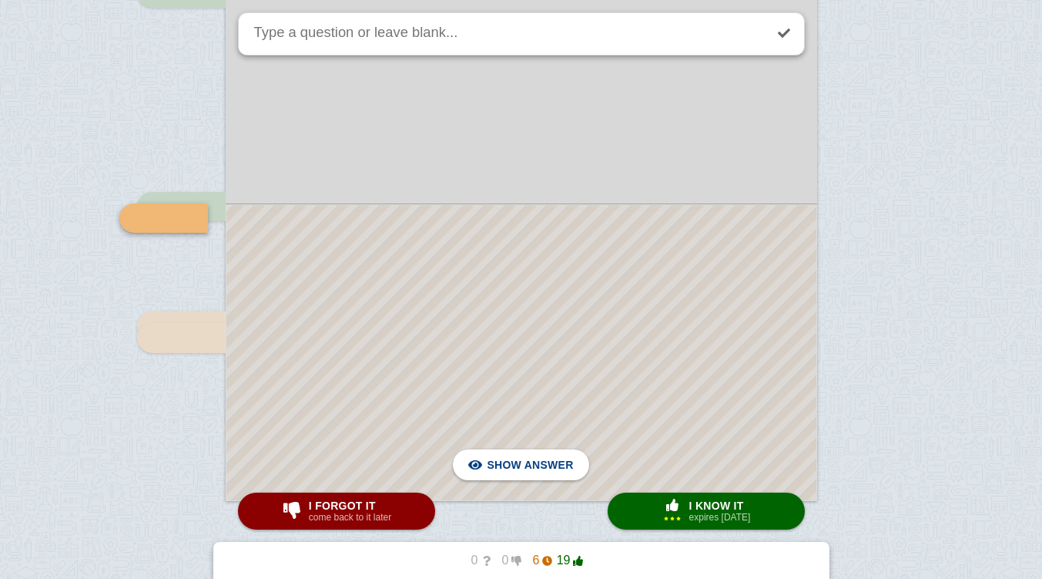
scroll to position [7250, 0]
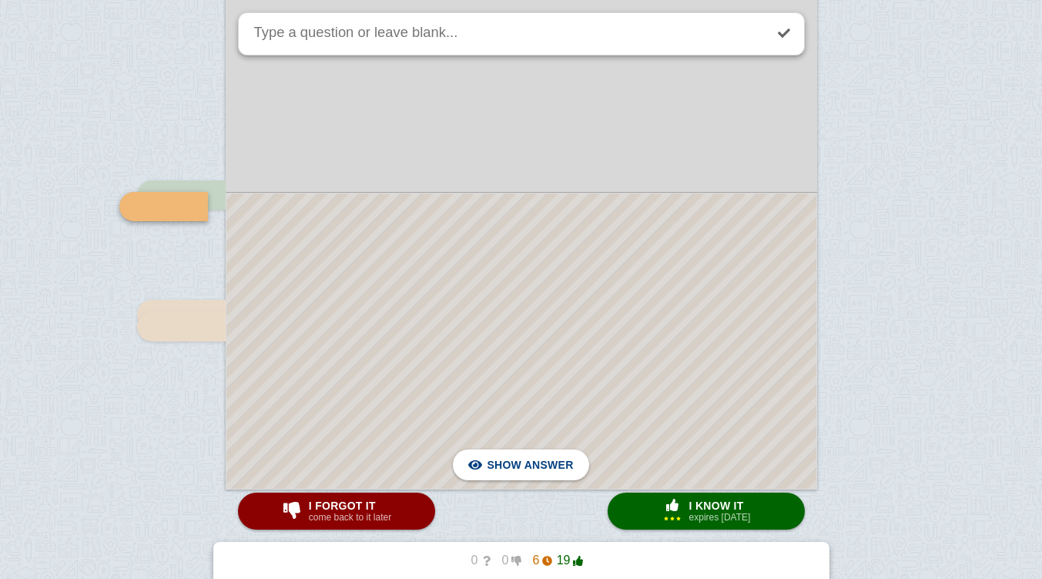
click at [461, 228] on div at bounding box center [521, 340] width 590 height 295
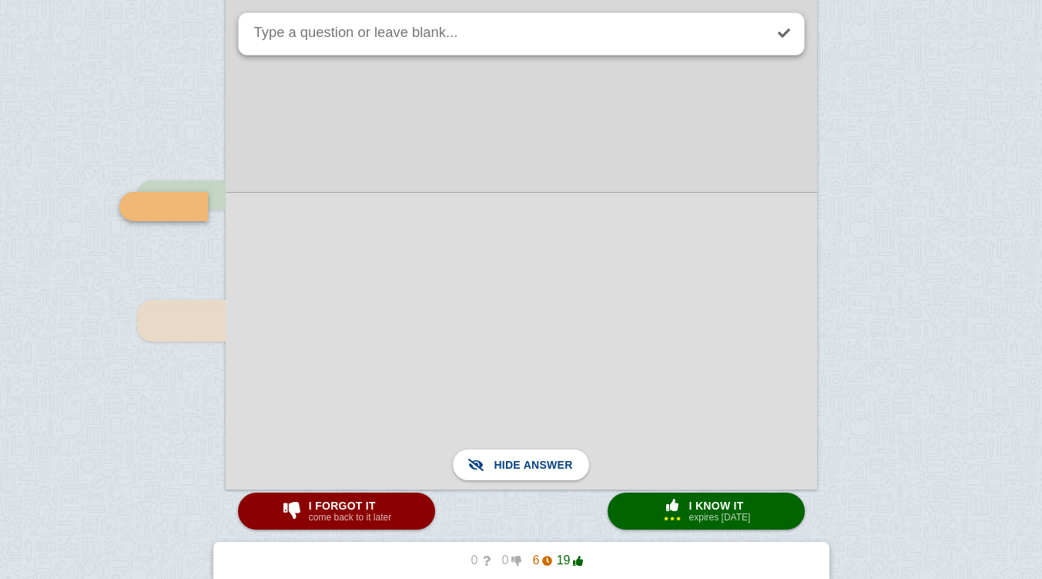
click at [465, 338] on div at bounding box center [522, 340] width 592 height 297
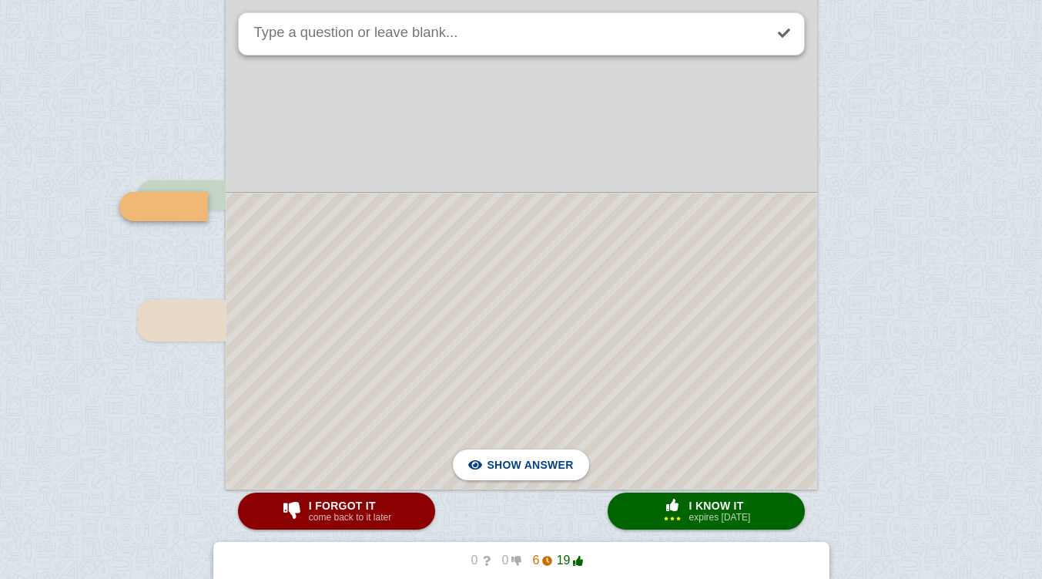
click at [428, 357] on div at bounding box center [521, 340] width 590 height 295
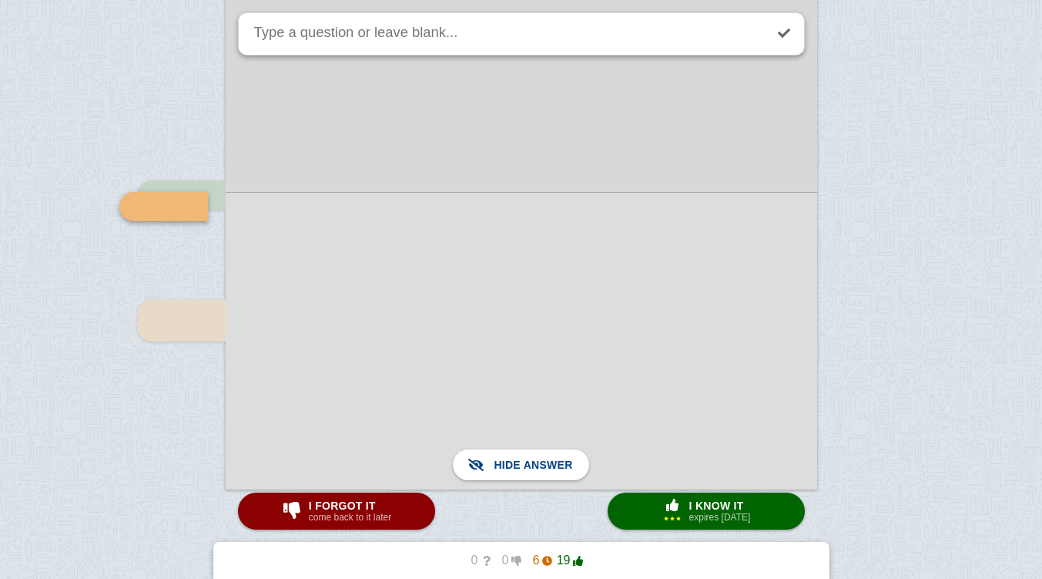
click at [713, 511] on span "I know it" at bounding box center [720, 505] width 62 height 12
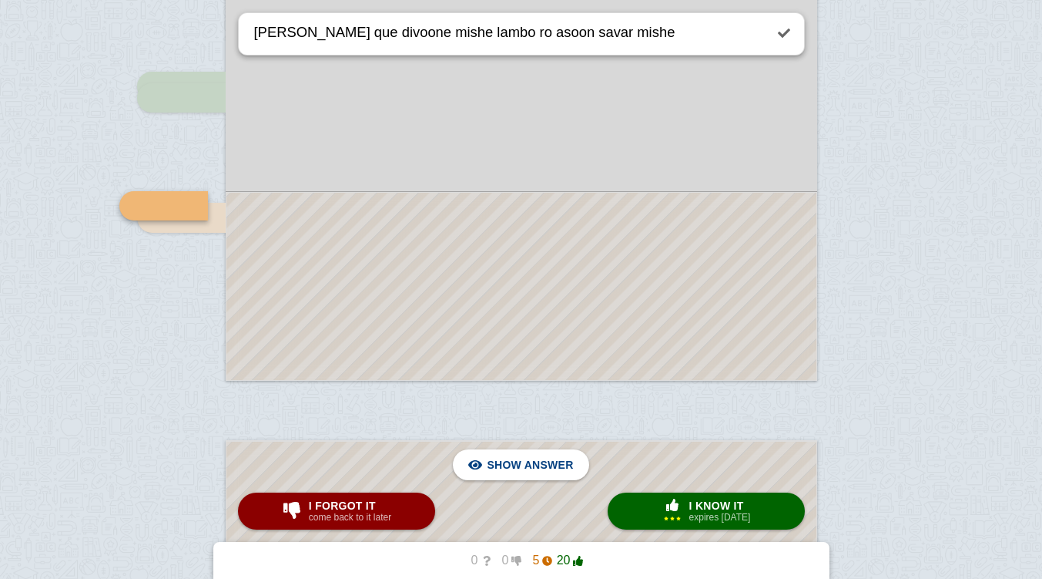
click at [475, 243] on div at bounding box center [521, 286] width 590 height 187
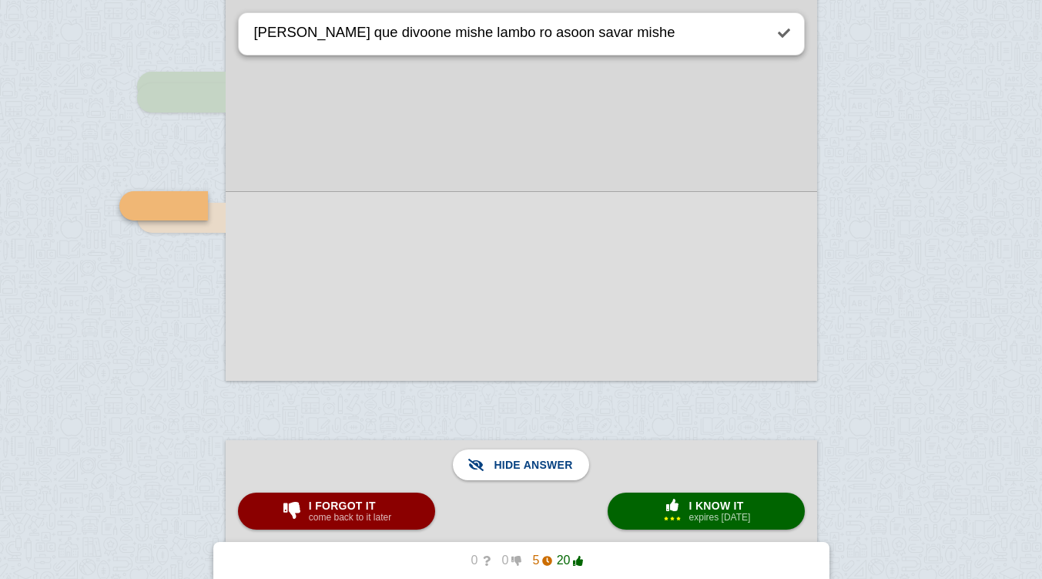
click at [689, 506] on span "I know it" at bounding box center [720, 505] width 62 height 12
type textarea "Olaghi k Tanab behesh vasle ([PERSON_NAME] ba ma) nadare joftak nmindaze(palipr…"
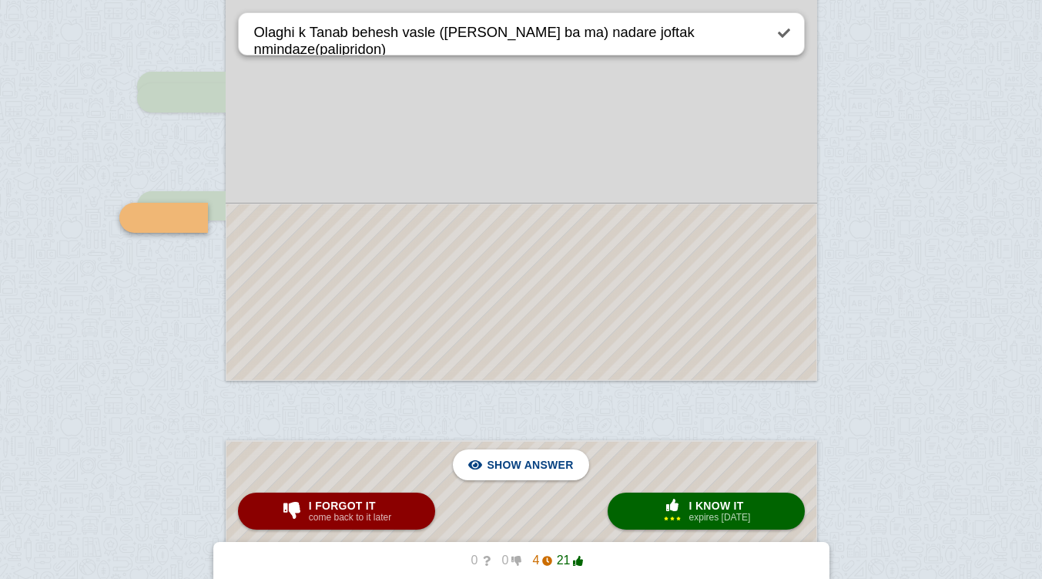
scroll to position [7370, 0]
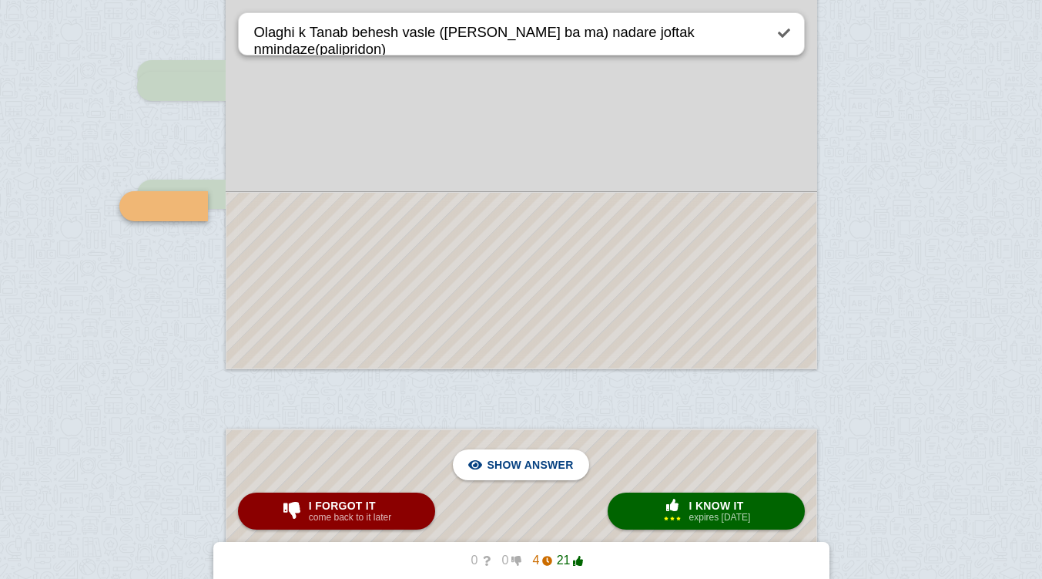
click at [555, 254] on div at bounding box center [521, 281] width 590 height 176
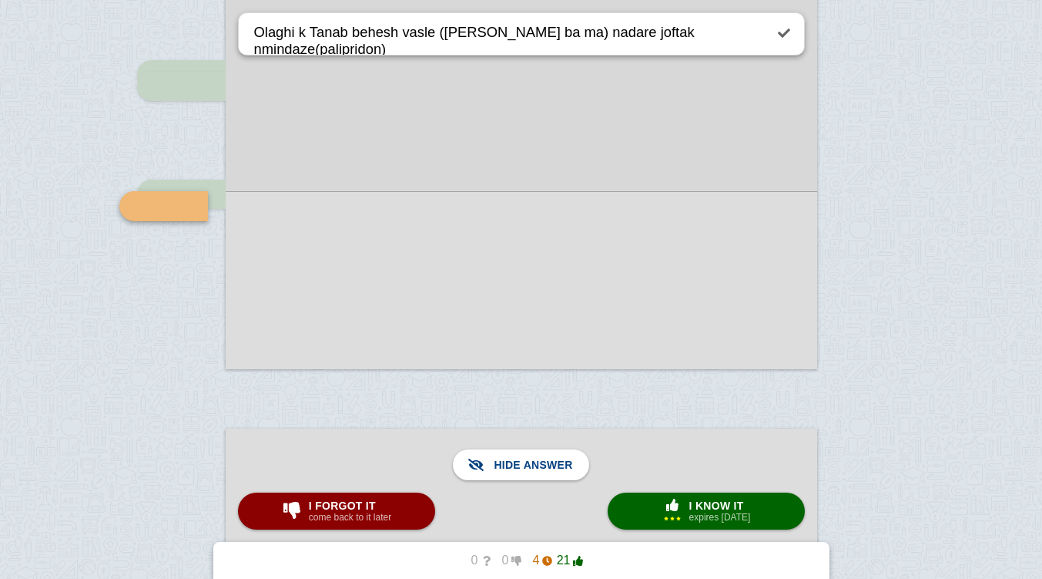
click at [704, 498] on div "× 3 I know it expires [DATE]" at bounding box center [707, 510] width 96 height 25
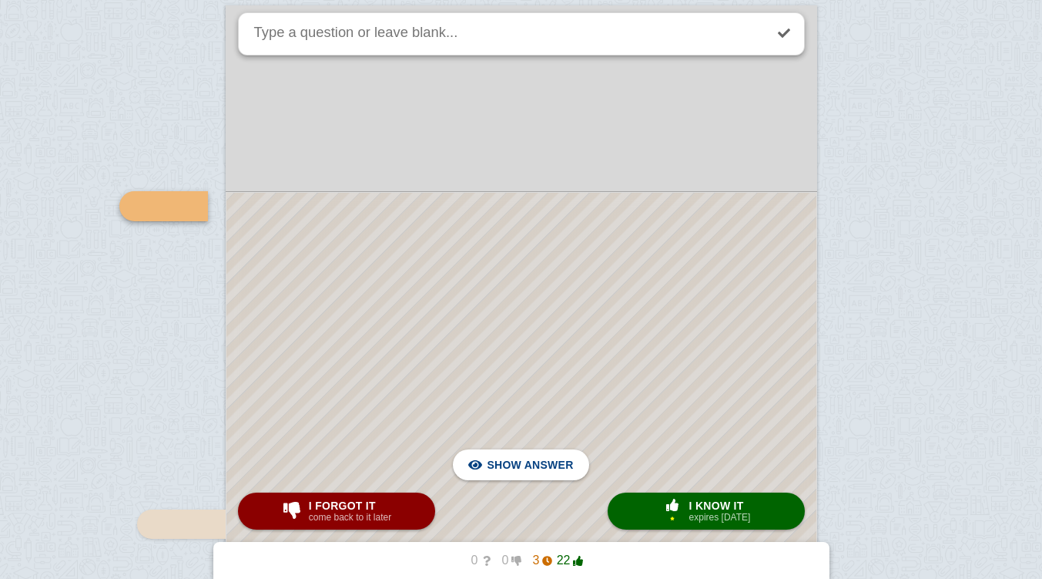
click at [614, 247] on div at bounding box center [521, 487] width 590 height 589
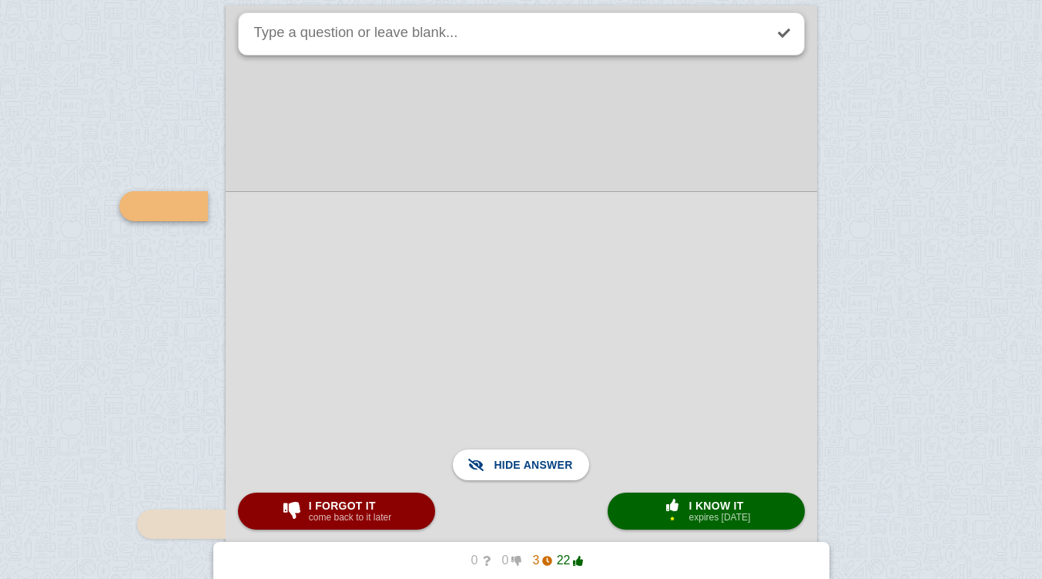
click at [678, 507] on span "button" at bounding box center [672, 504] width 25 height 12
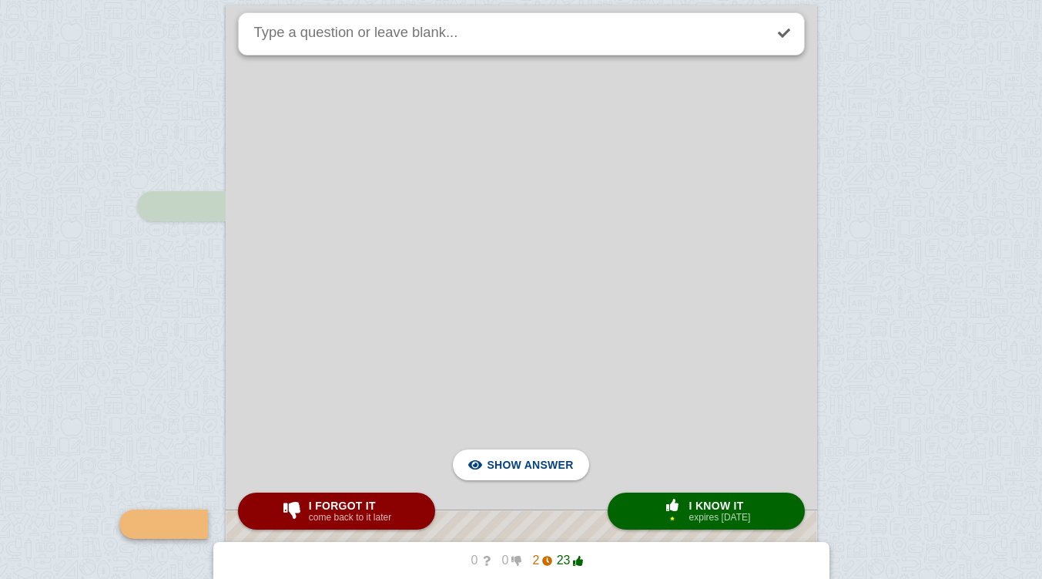
scroll to position [8111, 0]
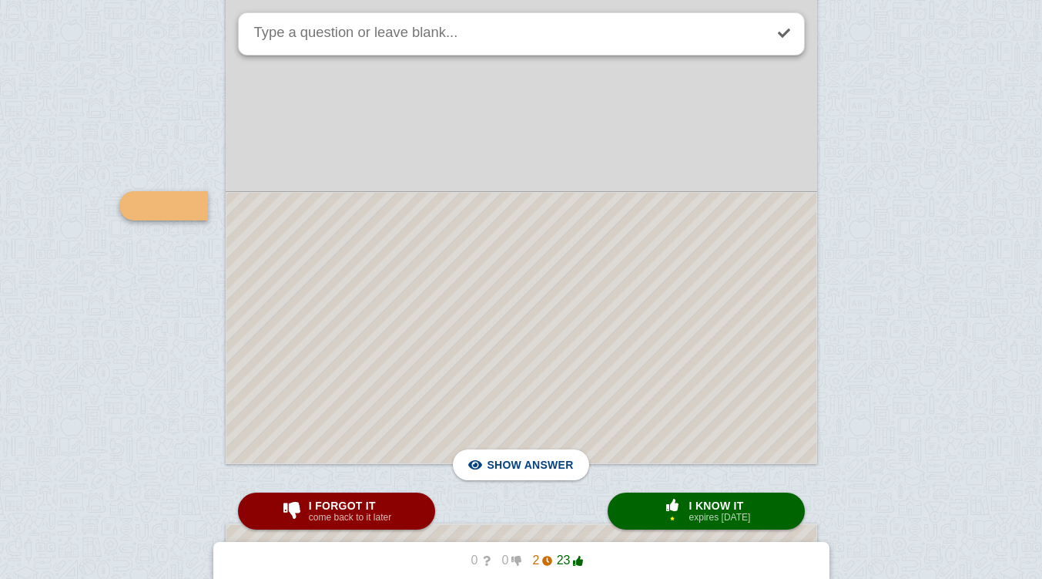
click at [492, 259] on div at bounding box center [521, 328] width 590 height 270
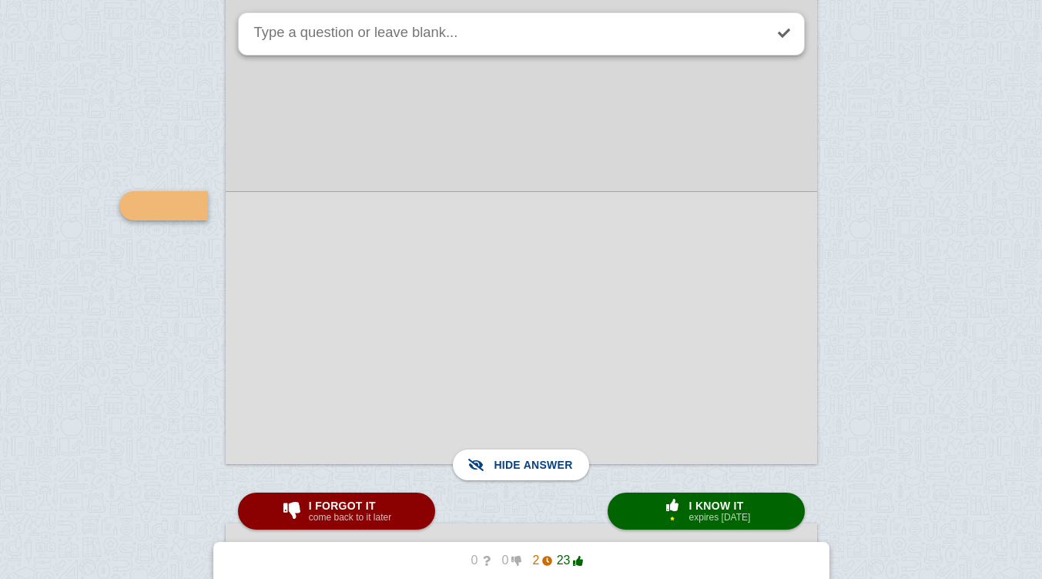
click at [703, 514] on small "expires [DATE]" at bounding box center [720, 517] width 62 height 11
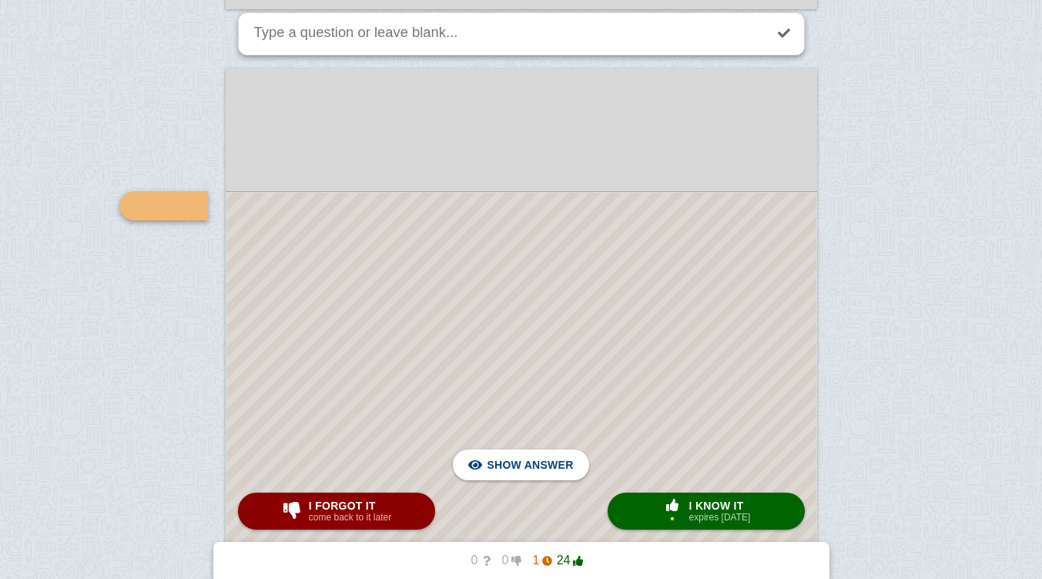
click at [626, 357] on div at bounding box center [521, 519] width 590 height 652
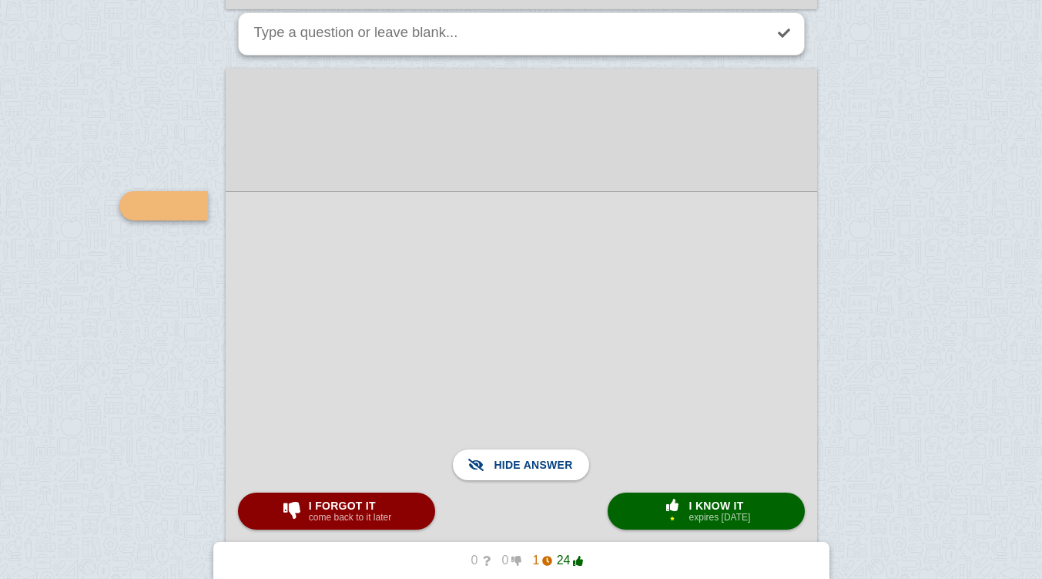
click at [707, 504] on span "I know it" at bounding box center [720, 505] width 62 height 12
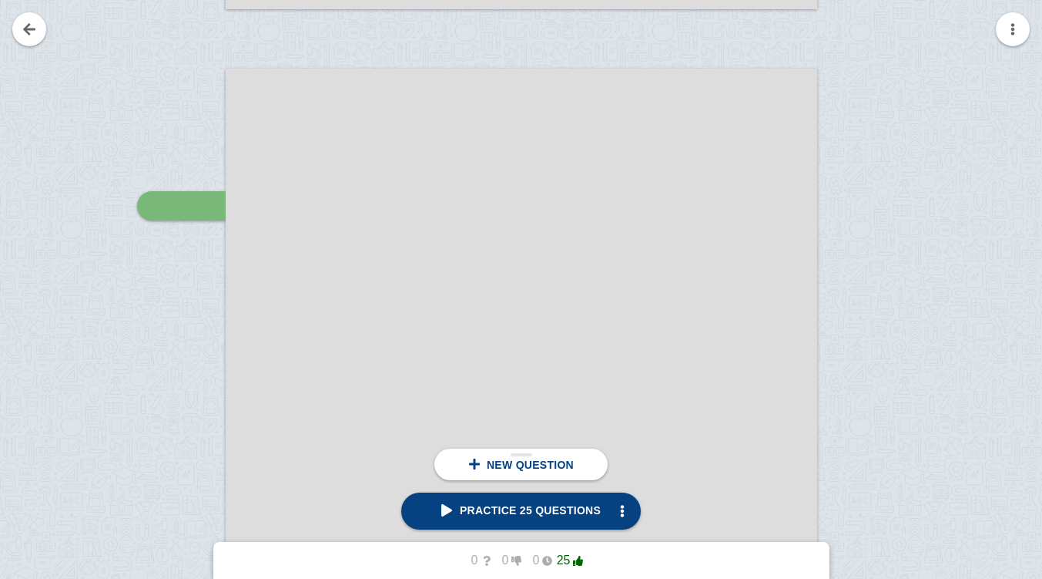
click at [32, 31] on link at bounding box center [29, 29] width 34 height 34
checkbox input "false"
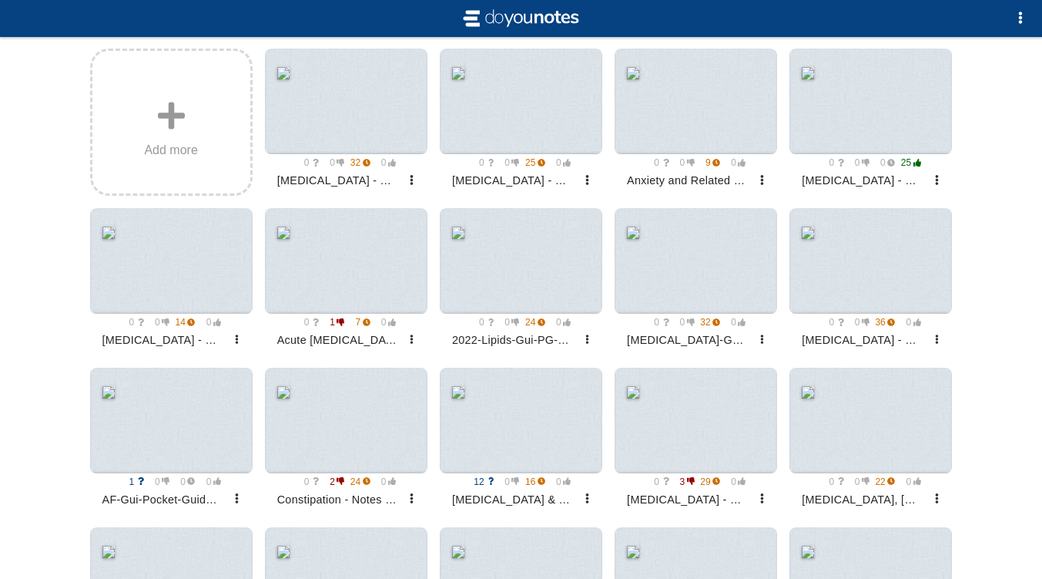
click at [168, 277] on div at bounding box center [171, 261] width 163 height 106
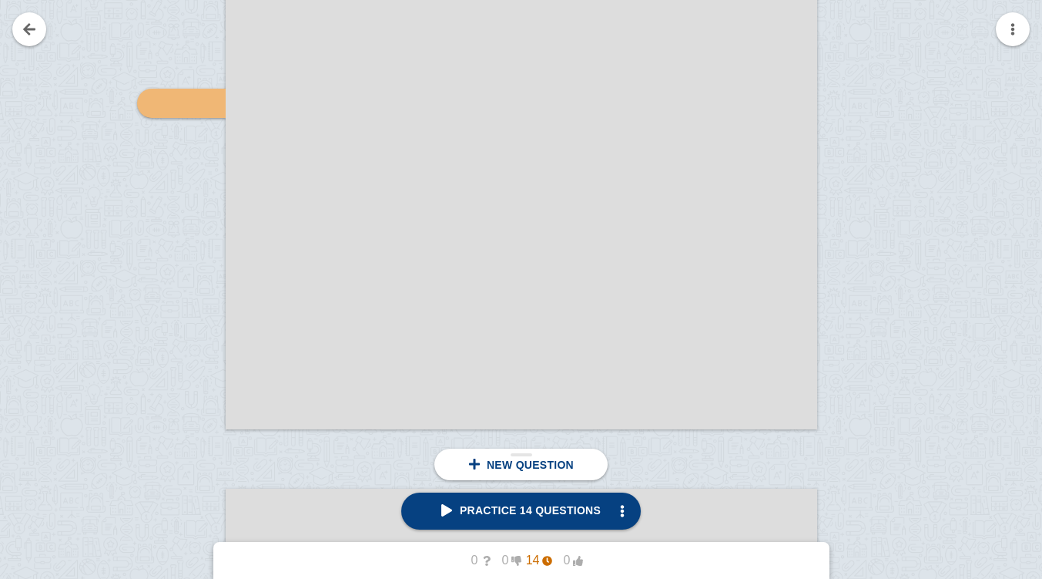
scroll to position [7843, 0]
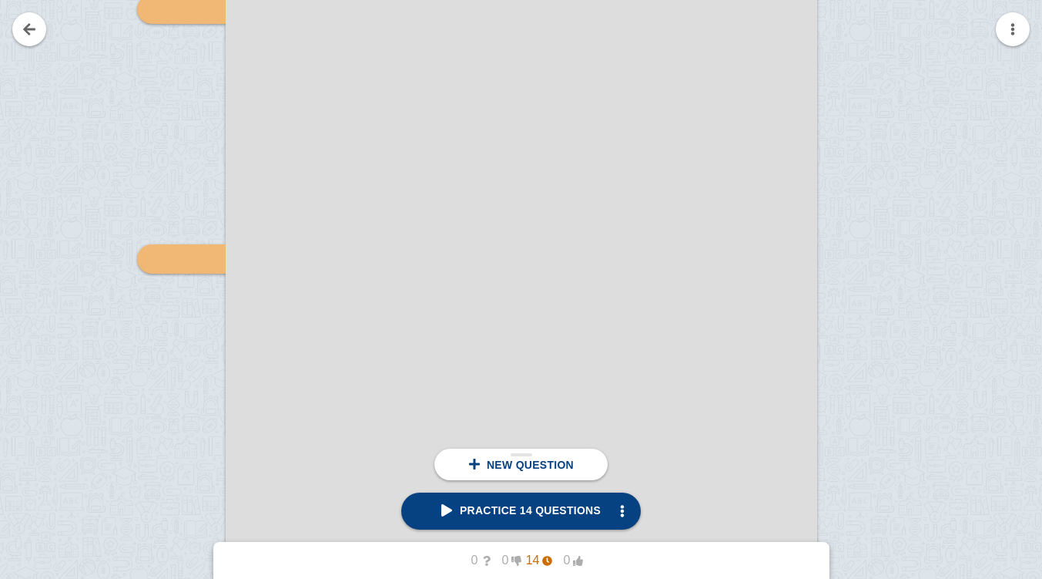
click at [526, 515] on span "Practice 14 questions" at bounding box center [520, 510] width 159 height 12
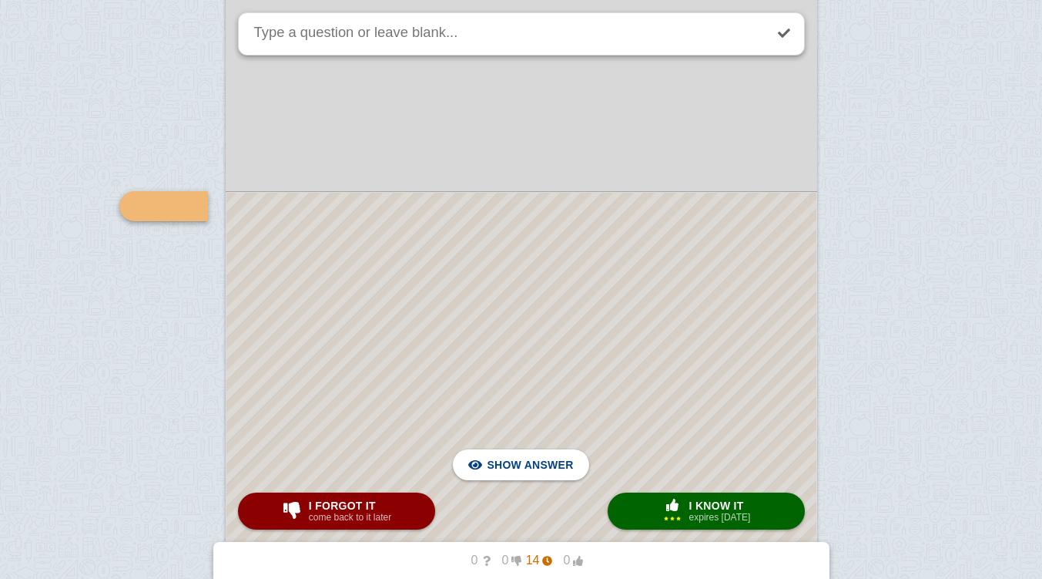
click at [492, 262] on div at bounding box center [521, 514] width 590 height 643
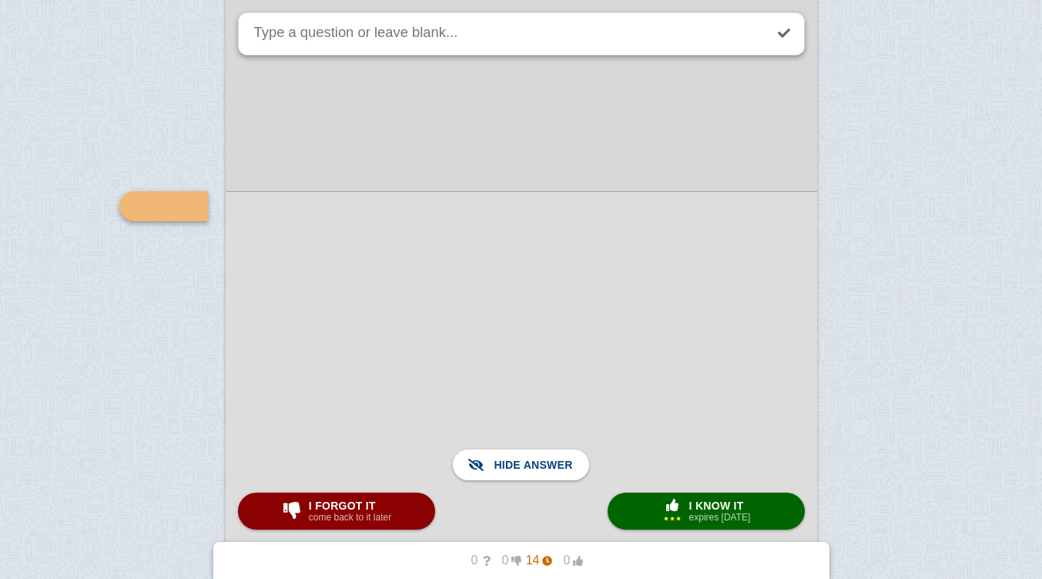
click at [710, 514] on small "expires [DATE]" at bounding box center [720, 517] width 62 height 11
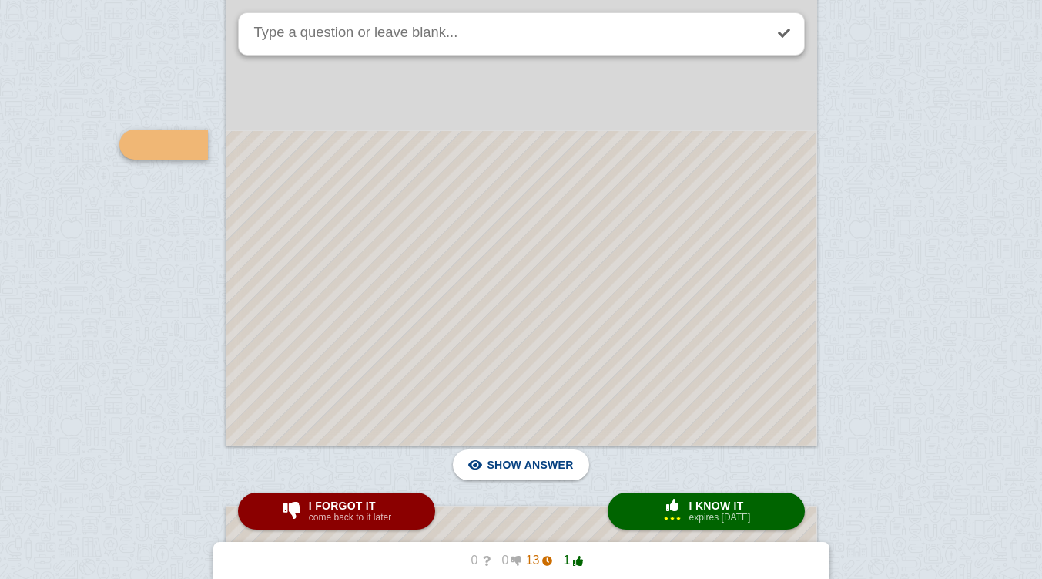
scroll to position [4316, 0]
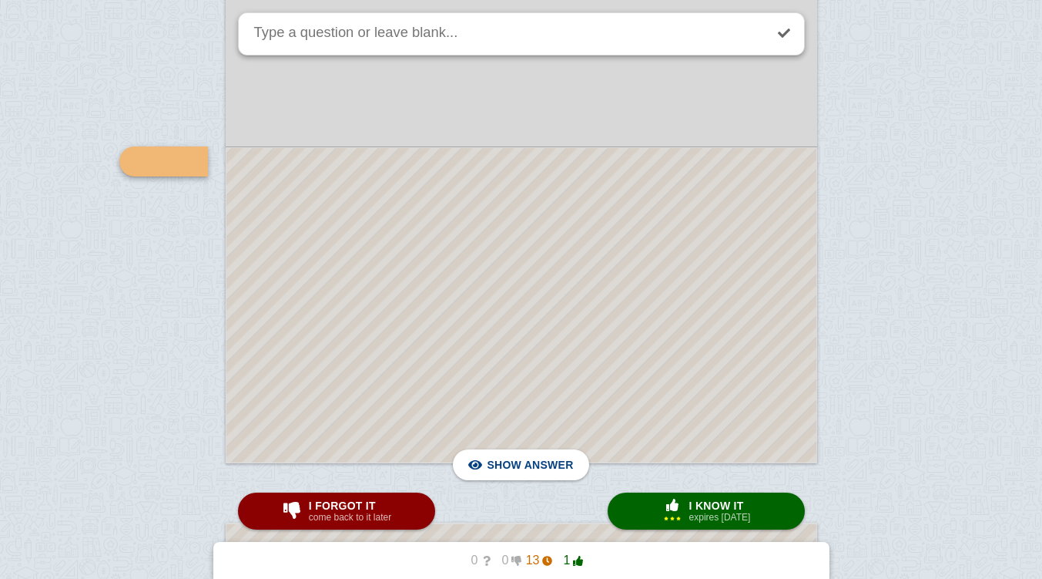
click at [562, 289] on div at bounding box center [521, 305] width 590 height 314
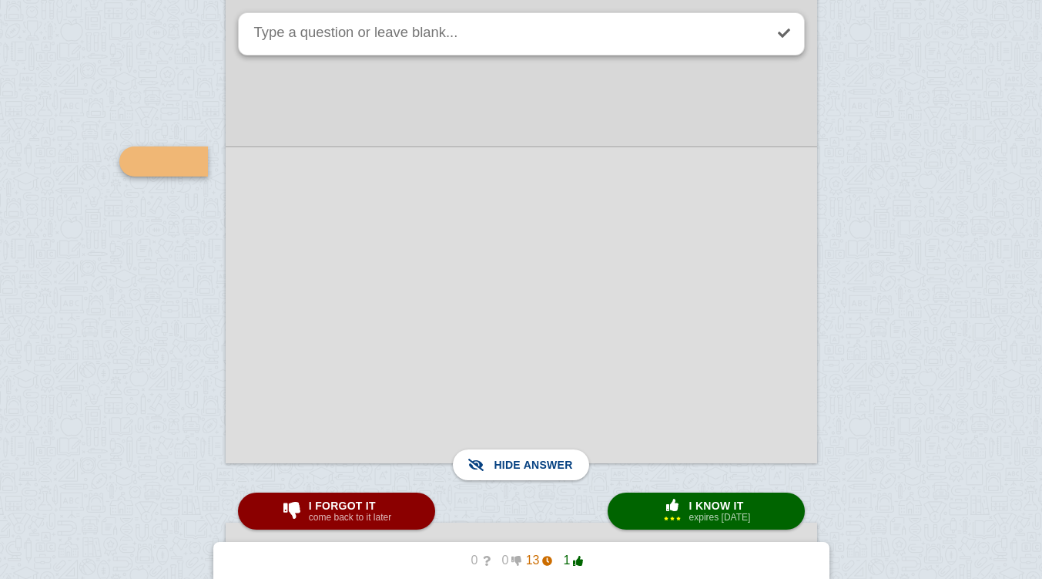
click at [718, 499] on span "I know it" at bounding box center [720, 505] width 62 height 12
type textarea "X min before bed time/evidence for/AE/CI"
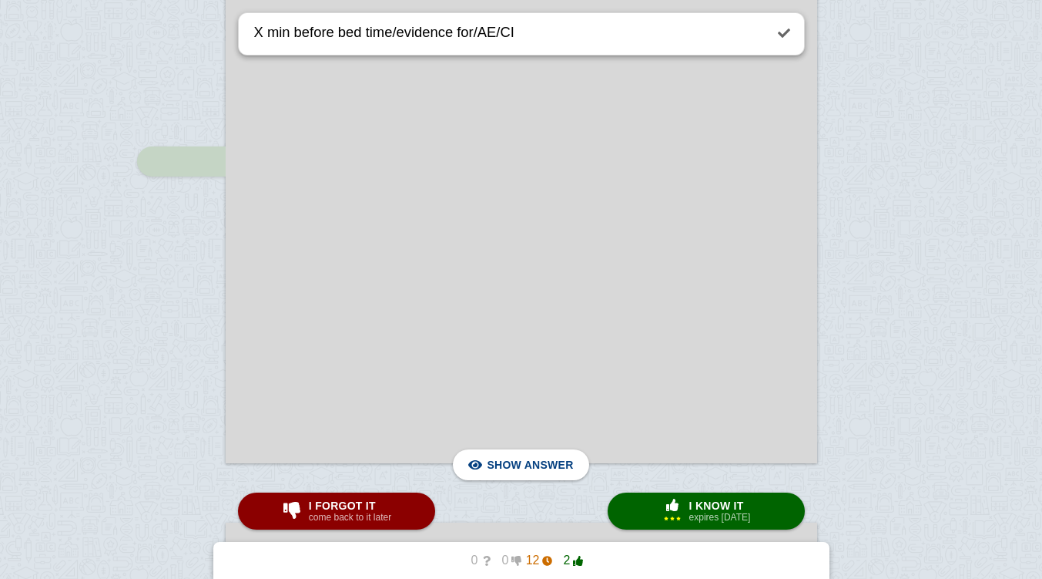
scroll to position [4829, 0]
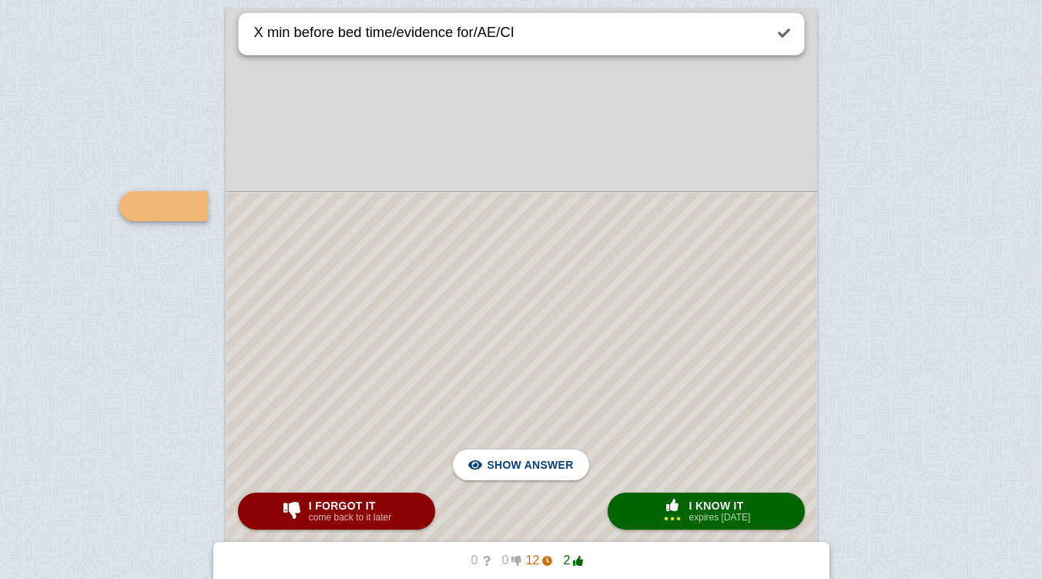
click at [568, 314] on div at bounding box center [521, 527] width 590 height 669
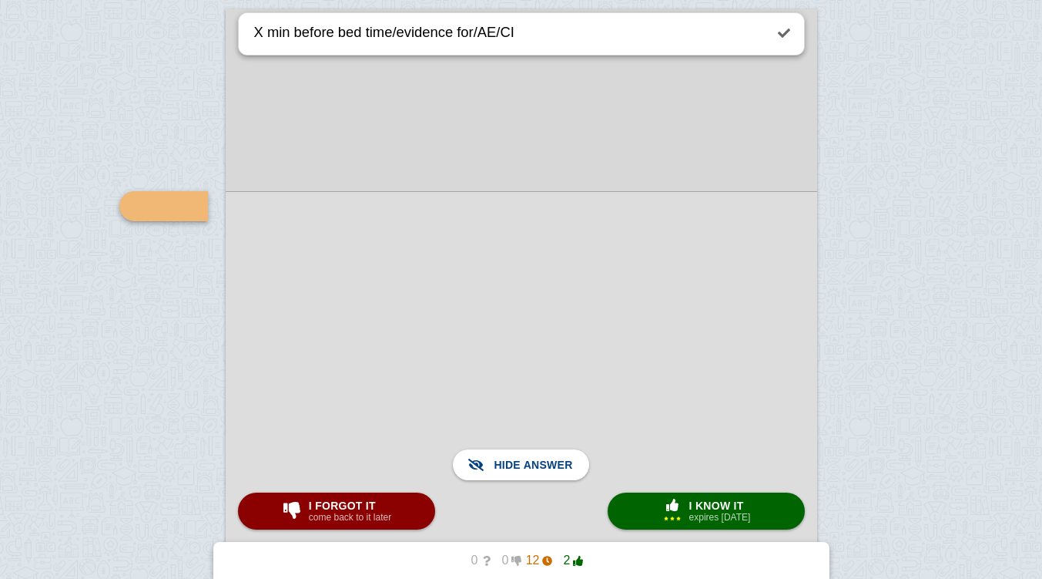
click at [693, 506] on span "I know it" at bounding box center [720, 505] width 62 height 12
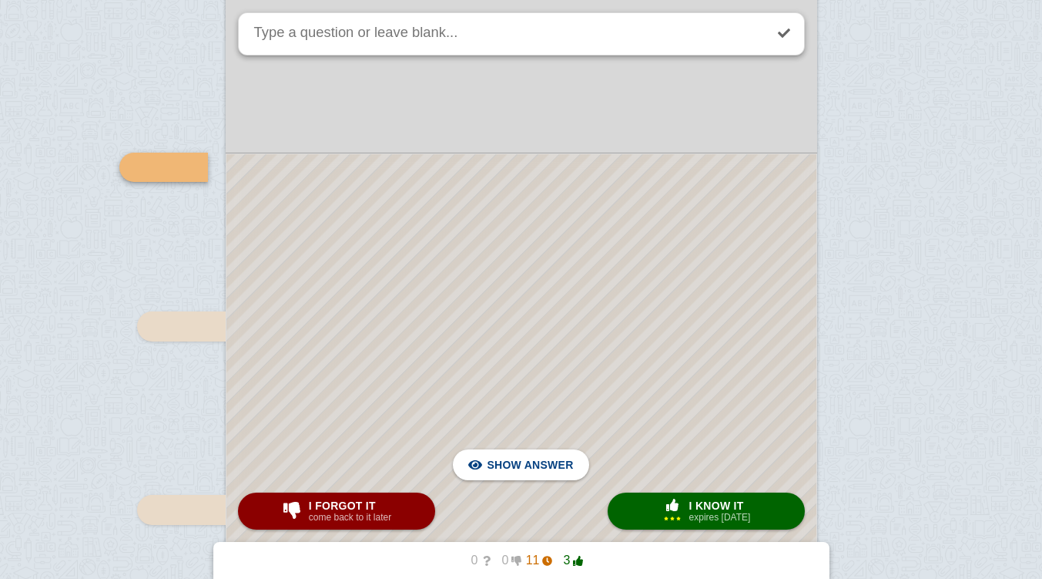
scroll to position [5769, 0]
click at [601, 233] on div at bounding box center [521, 491] width 590 height 683
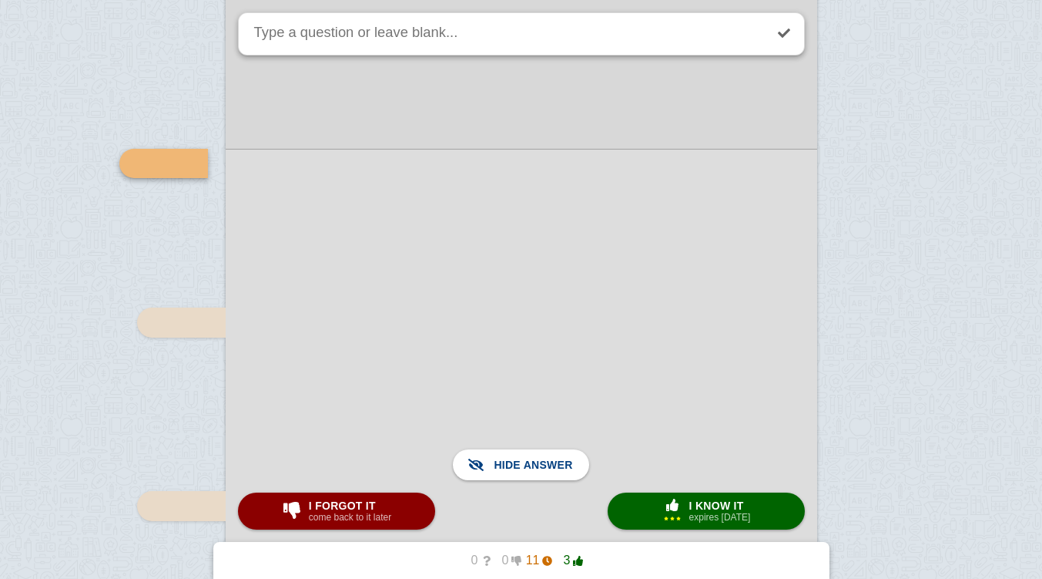
click at [712, 499] on span "I know it" at bounding box center [720, 505] width 62 height 12
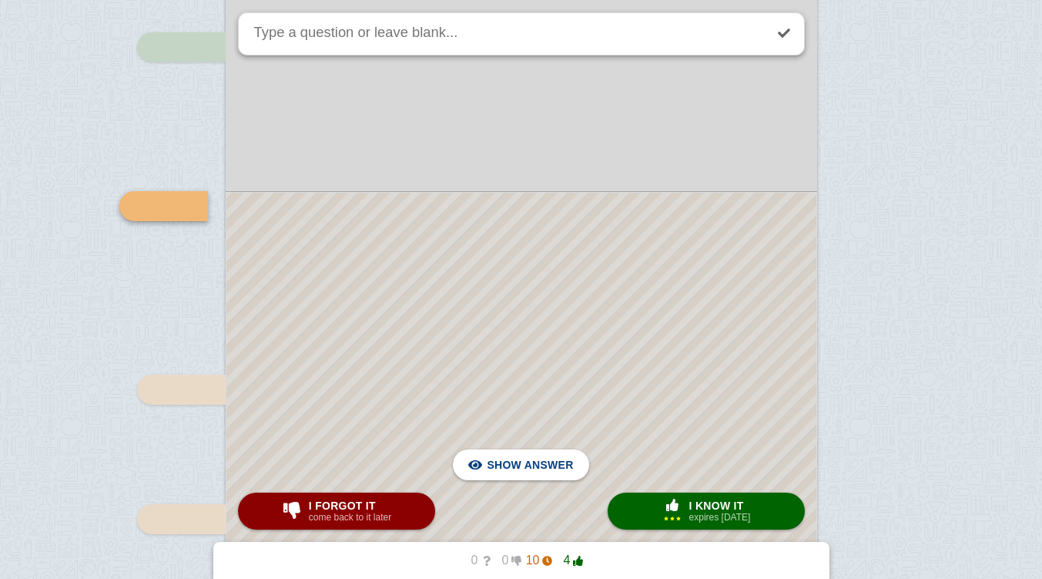
click at [518, 209] on div at bounding box center [521, 455] width 590 height 525
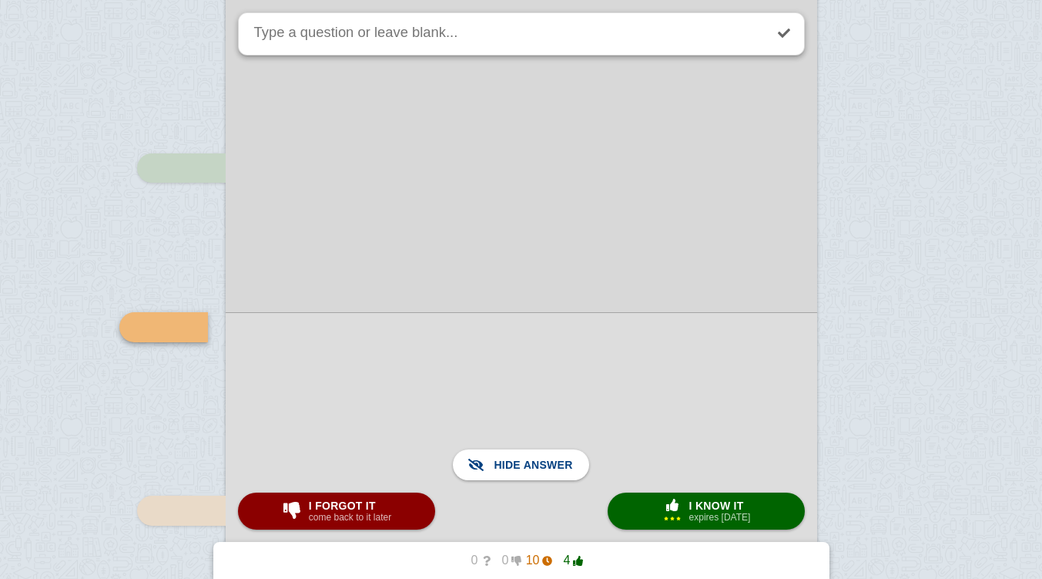
scroll to position [5757, 0]
click at [612, 265] on div at bounding box center [522, 419] width 592 height 853
